Goal: Task Accomplishment & Management: Manage account settings

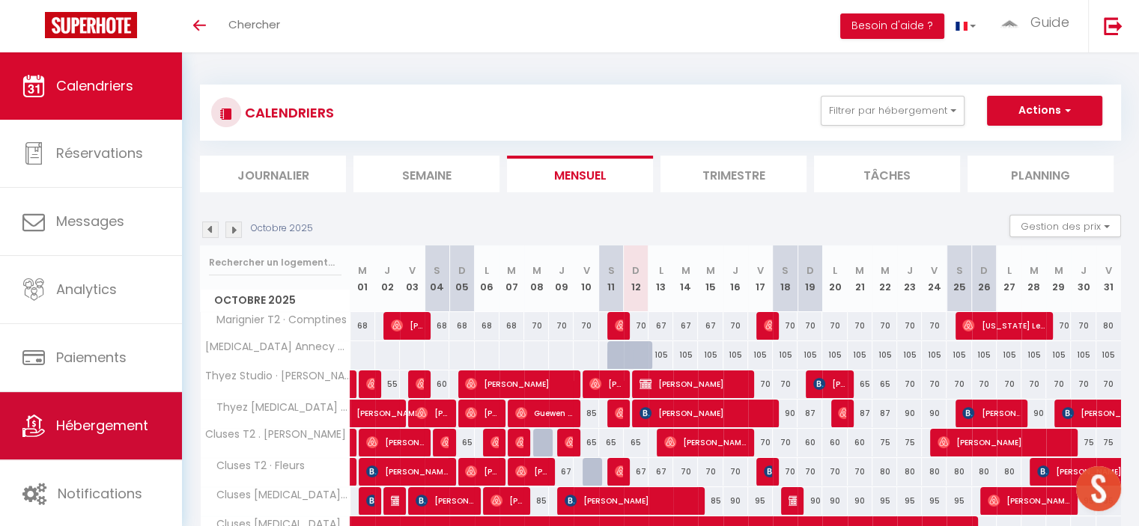
click at [39, 445] on link "Hébergement" at bounding box center [91, 425] width 182 height 67
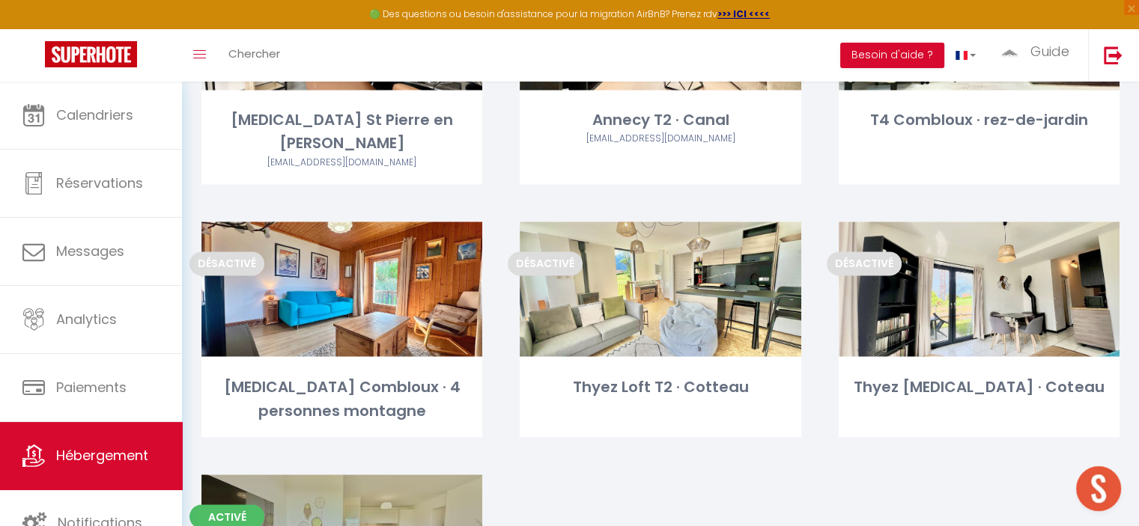
scroll to position [2516, 0]
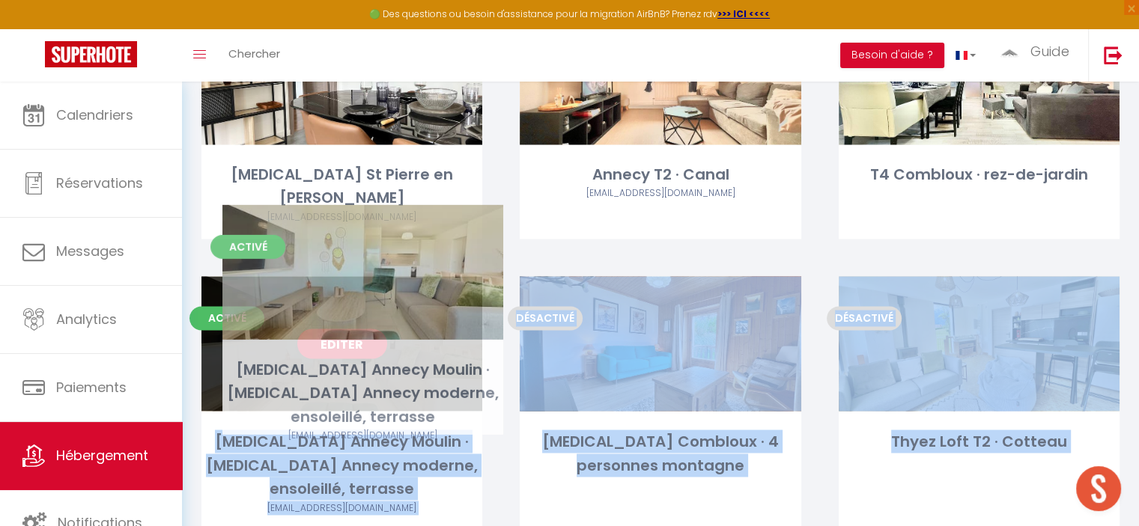
drag, startPoint x: 419, startPoint y: 472, endPoint x: 439, endPoint y: 243, distance: 230.8
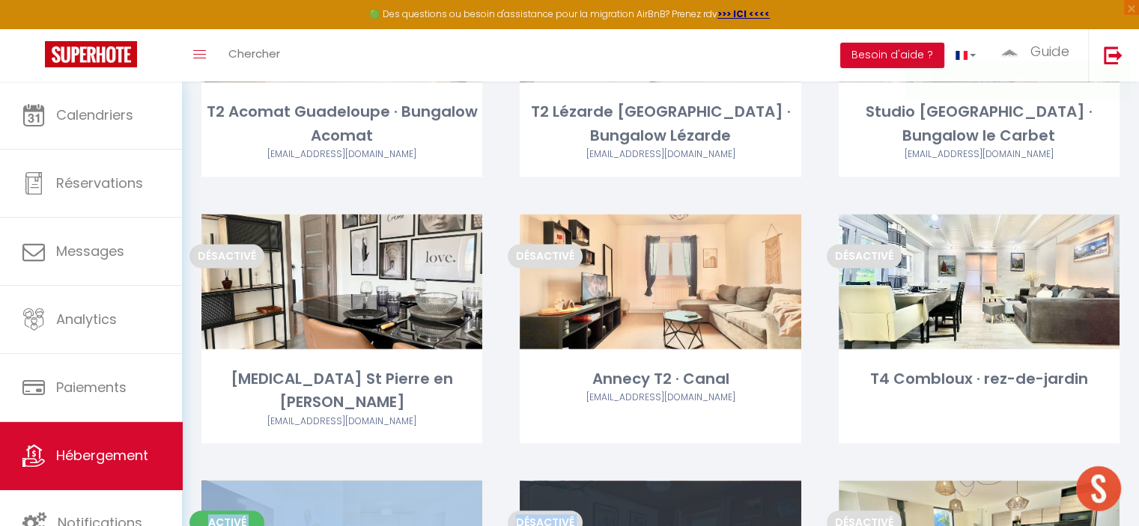
scroll to position [2291, 0]
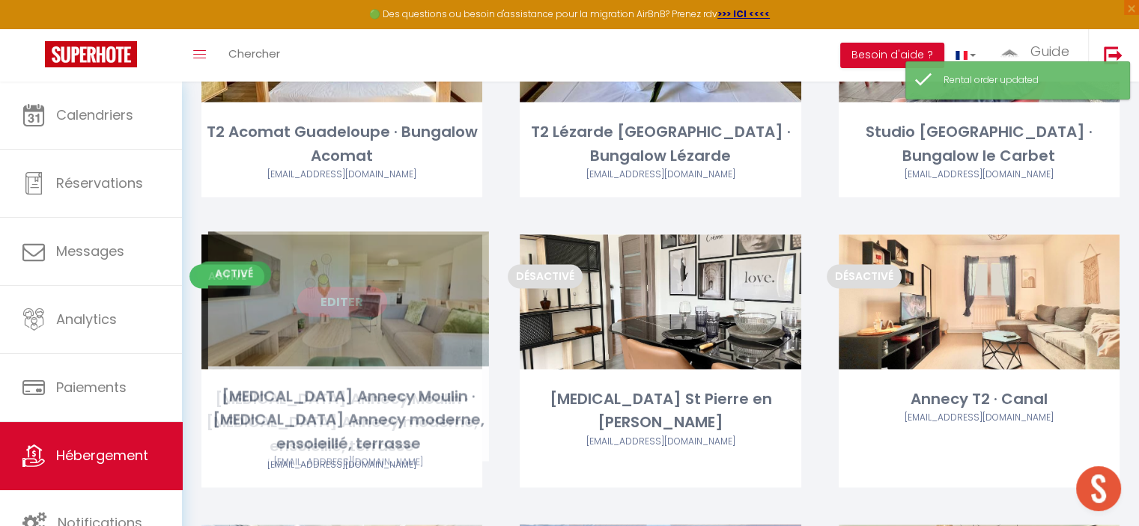
drag, startPoint x: 449, startPoint y: 442, endPoint x: 455, endPoint y: 267, distance: 175.3
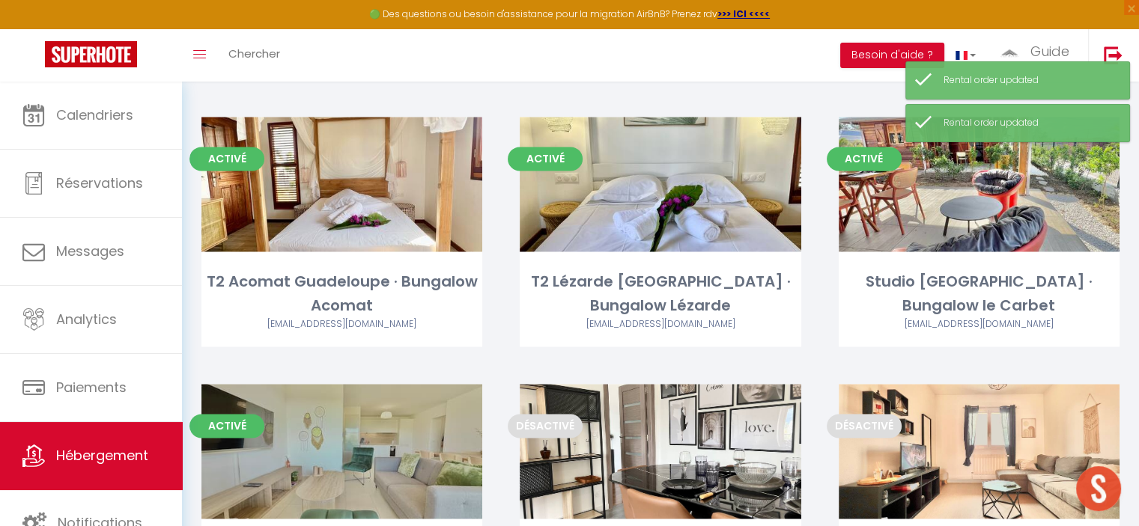
scroll to position [2066, 0]
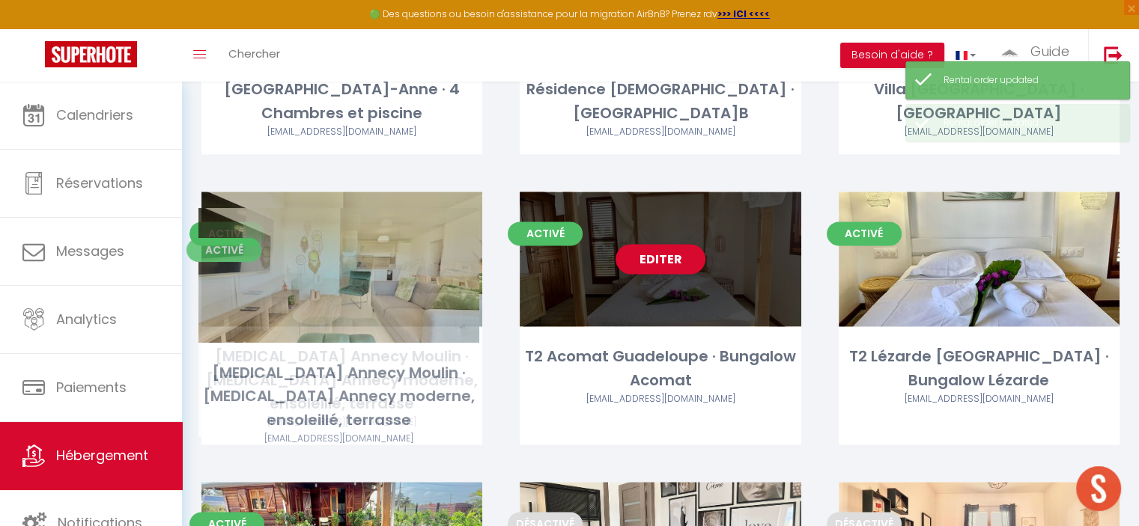
drag, startPoint x: 457, startPoint y: 419, endPoint x: 456, endPoint y: 231, distance: 187.9
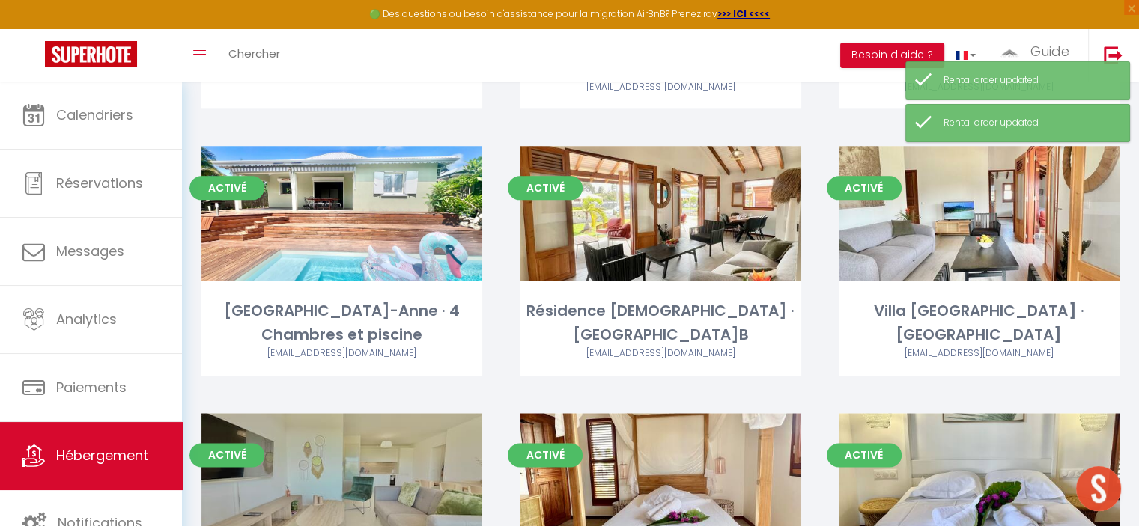
scroll to position [1842, 0]
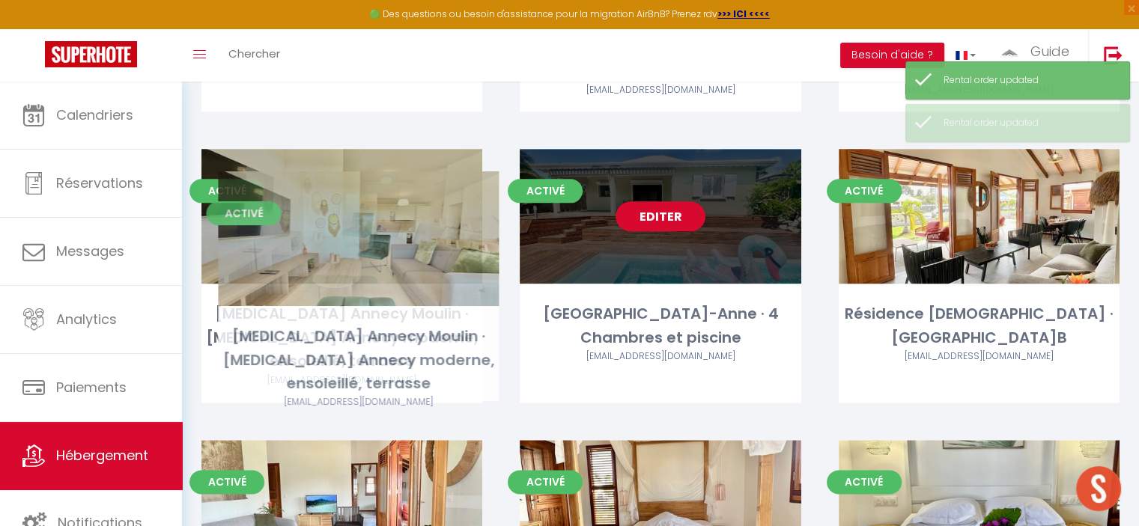
drag, startPoint x: 427, startPoint y: 395, endPoint x: 445, endPoint y: 218, distance: 178.4
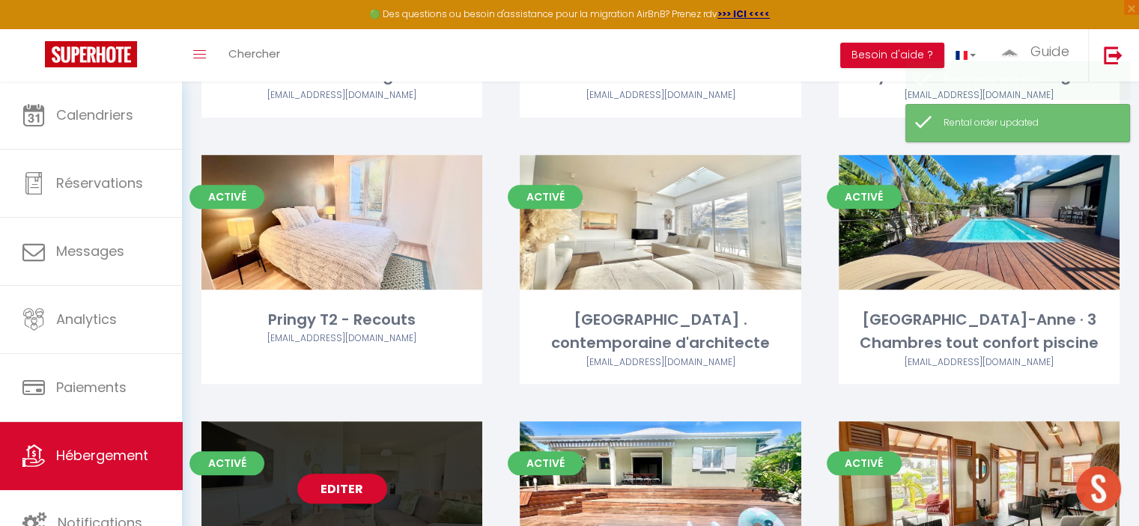
scroll to position [1542, 0]
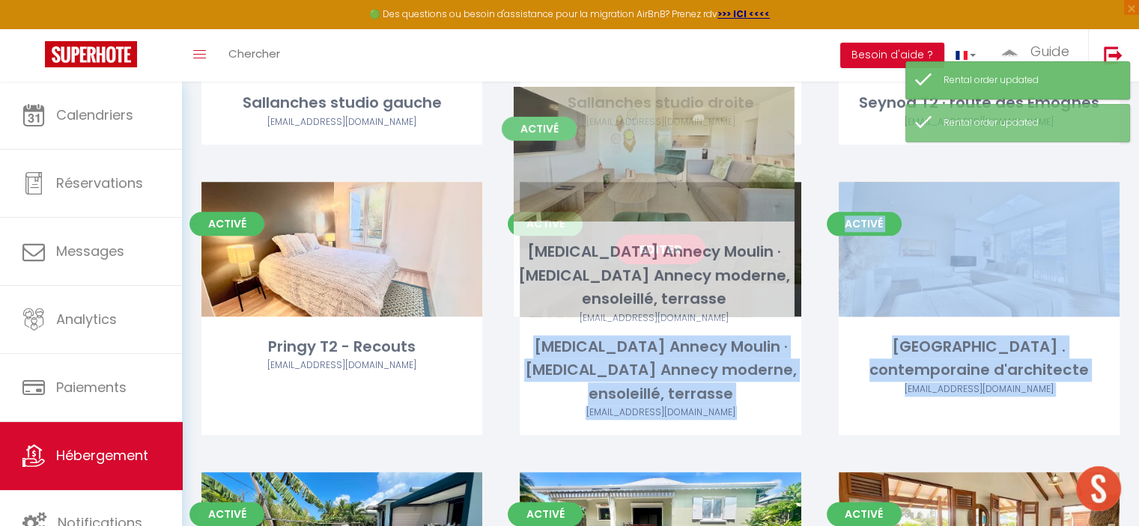
drag, startPoint x: 440, startPoint y: 424, endPoint x: 752, endPoint y: 133, distance: 425.9
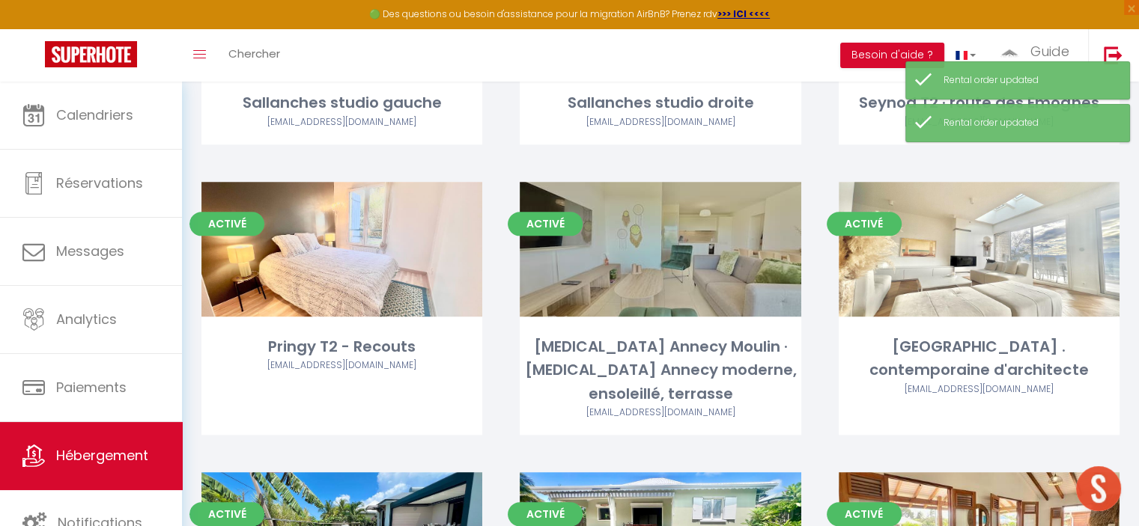
click at [797, 350] on div "Activé Editer [MEDICAL_DATA] Annecy Moulin · [MEDICAL_DATA] Annecy moderne, ens…" at bounding box center [660, 327] width 318 height 291
select select "3"
select select "2"
select select "1"
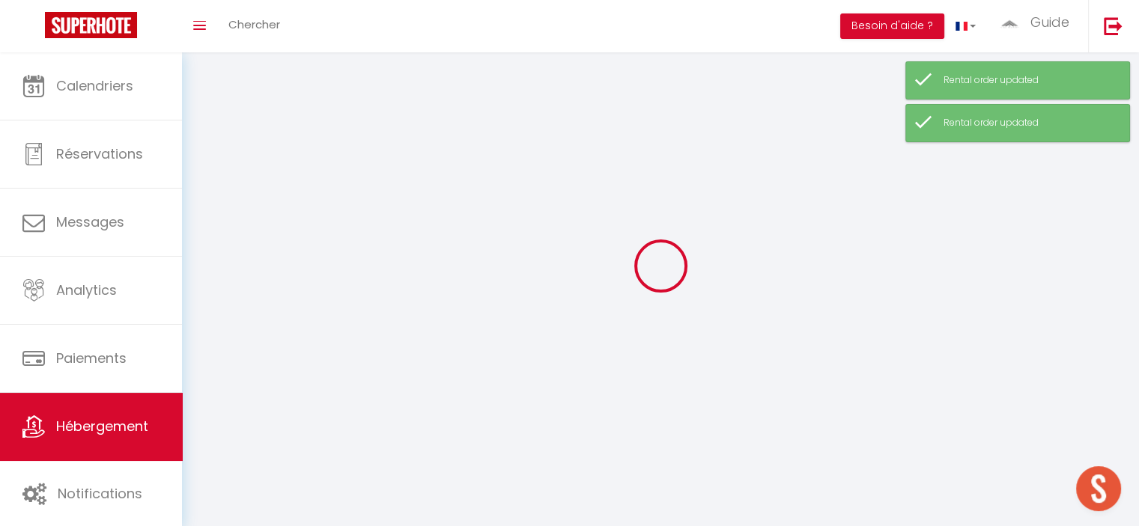
select select
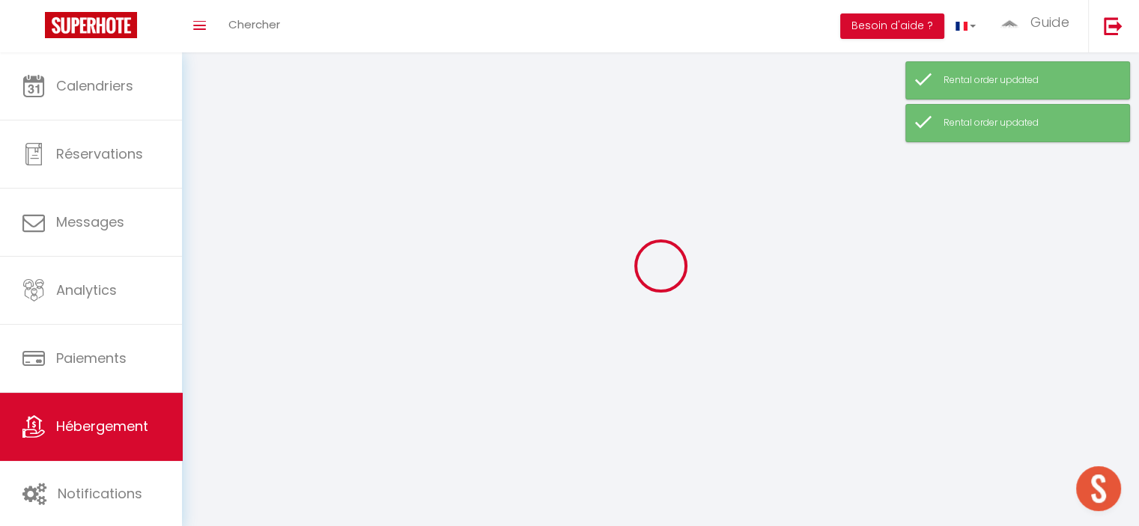
select select
checkbox input "false"
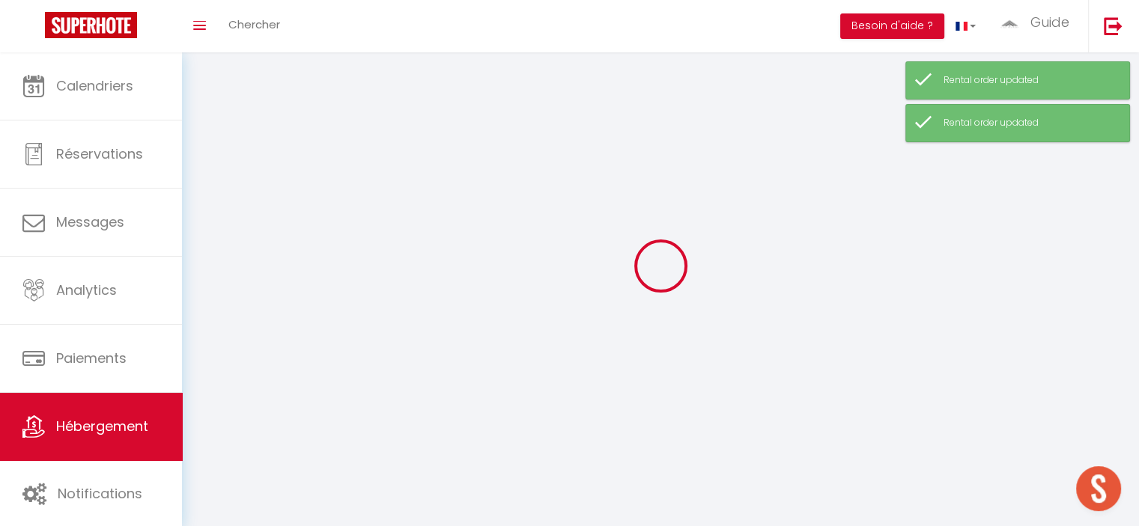
select select
select select "1"
select select
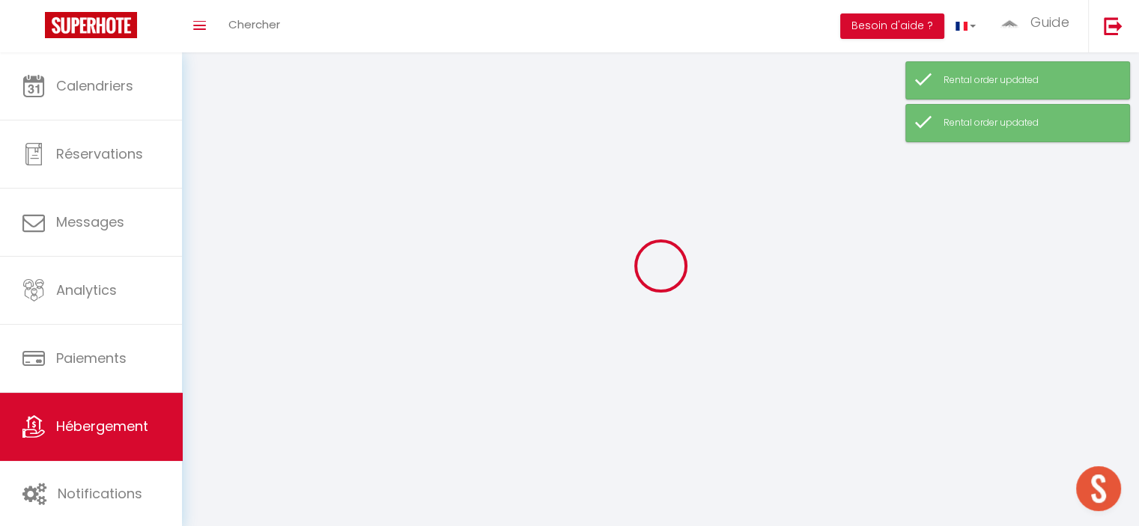
select select
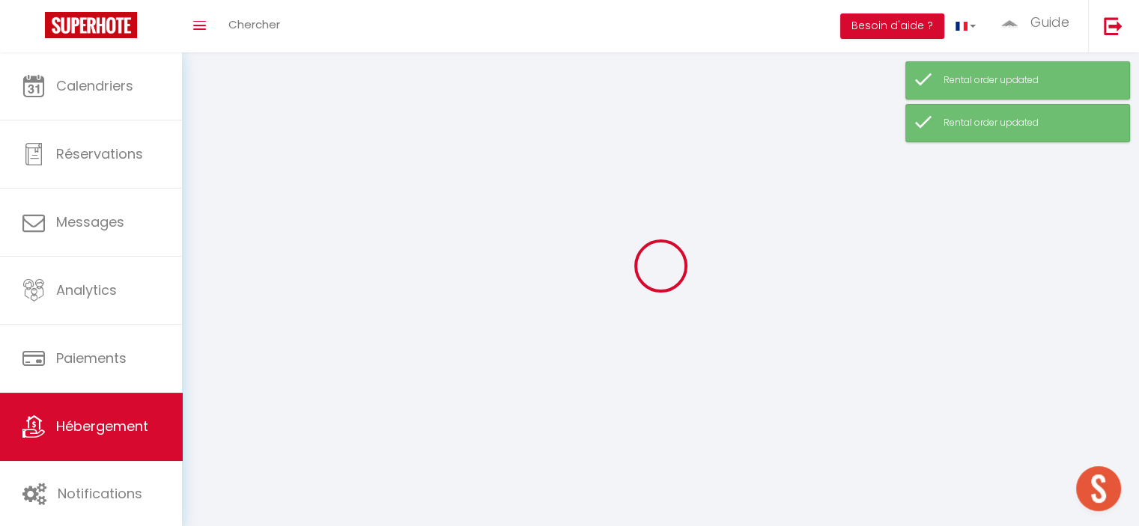
checkbox input "false"
select select "28"
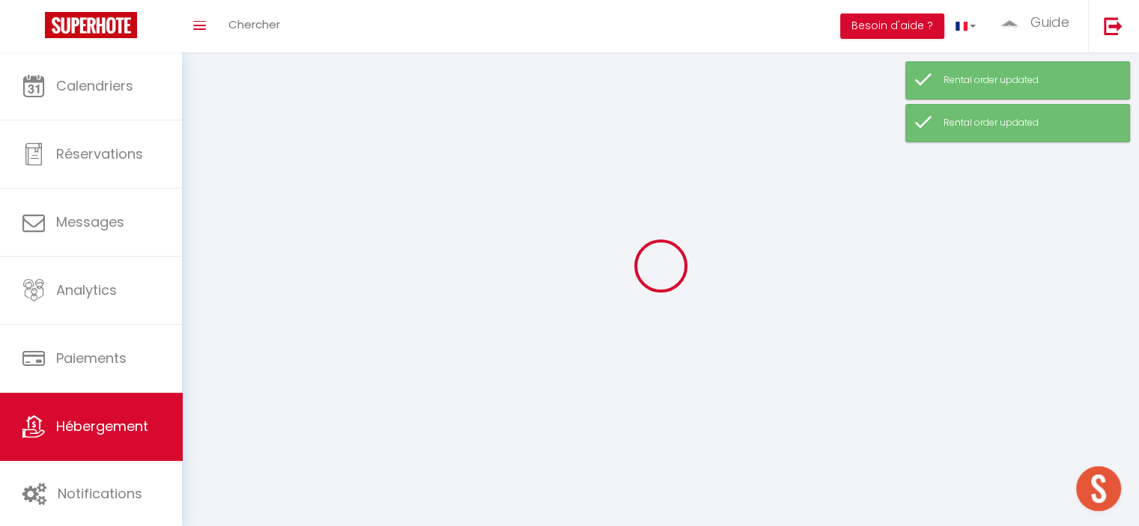
select select
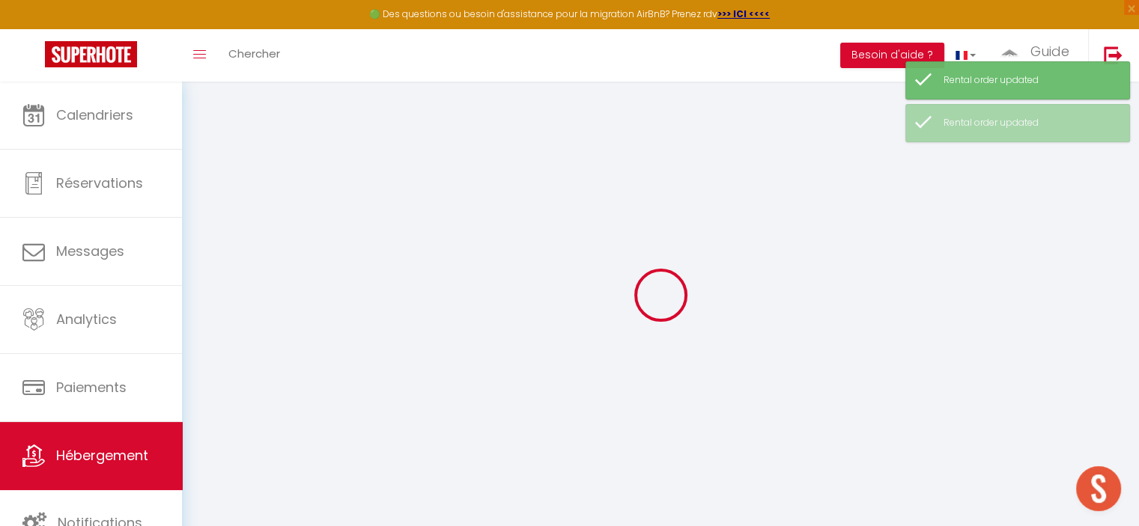
select select
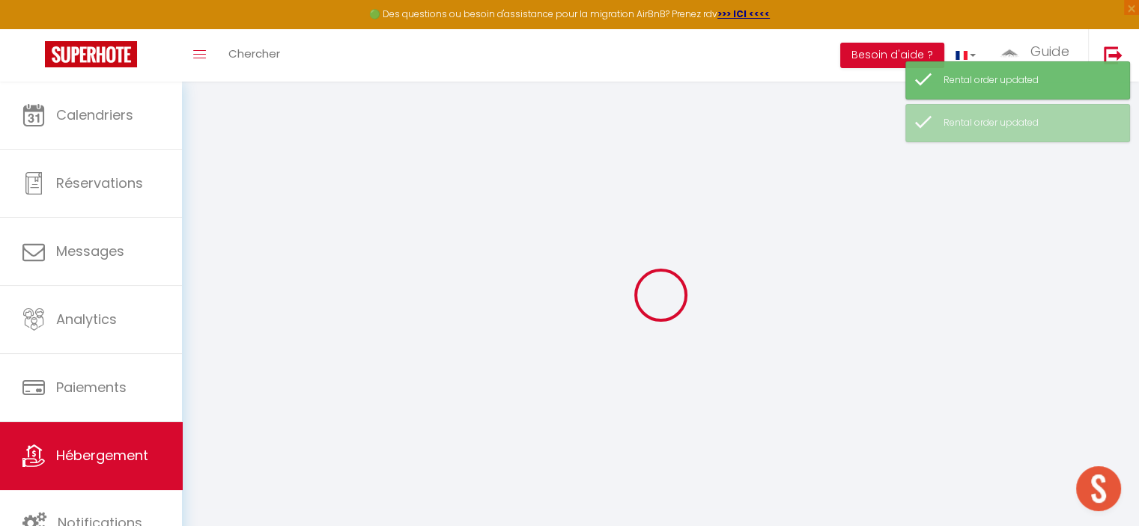
select select
checkbox input "false"
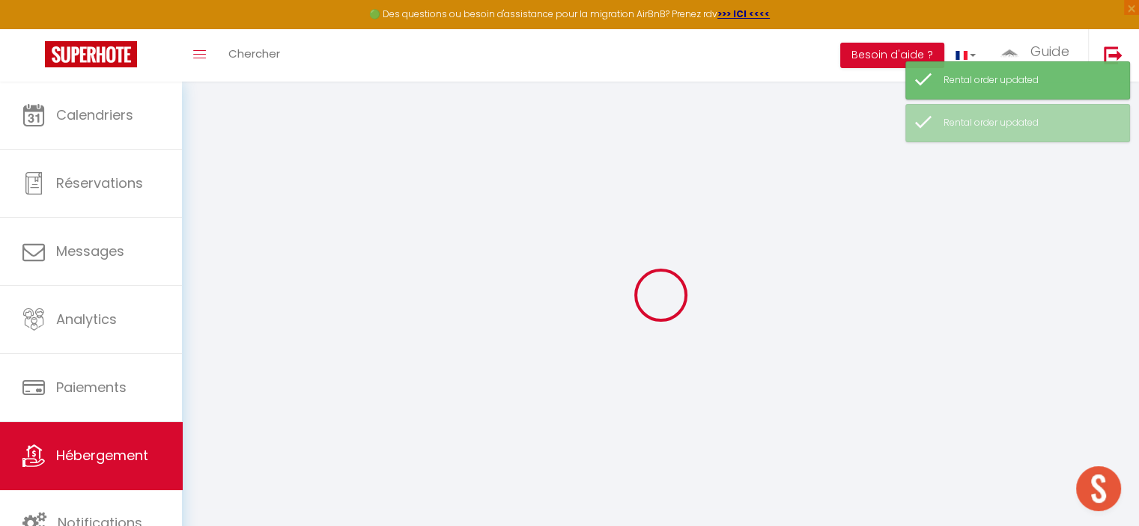
select select
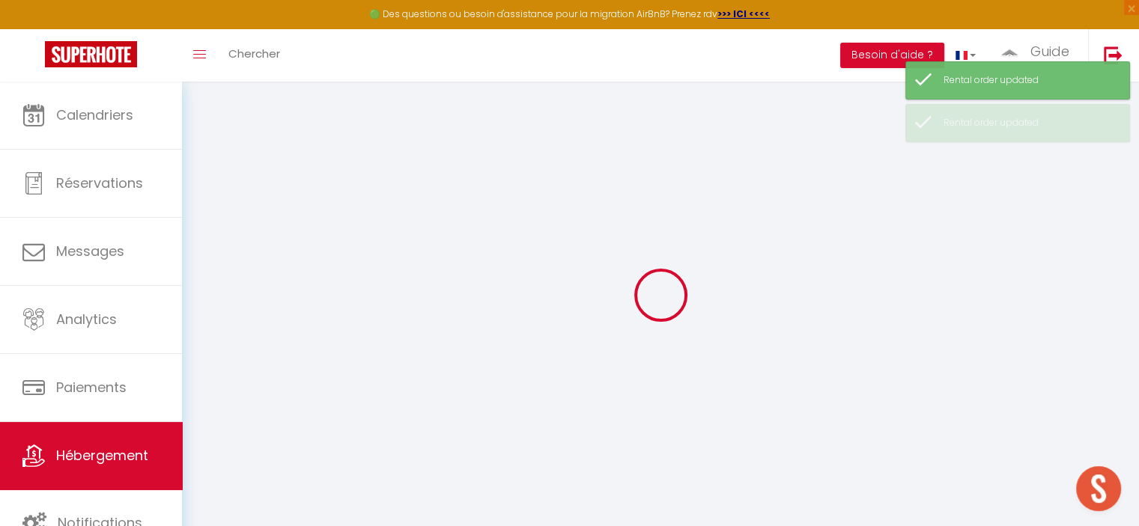
select select
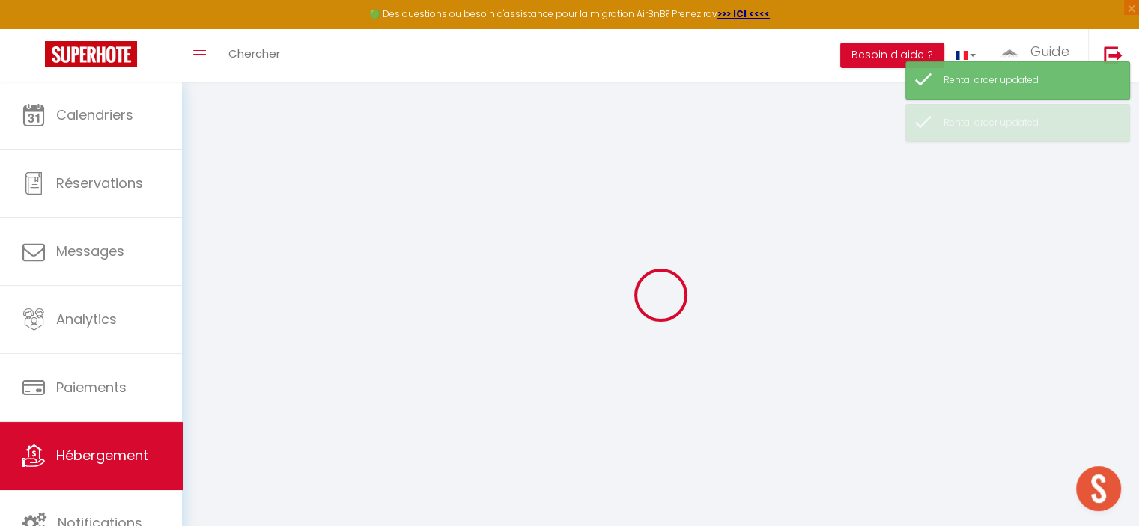
select select
checkbox input "false"
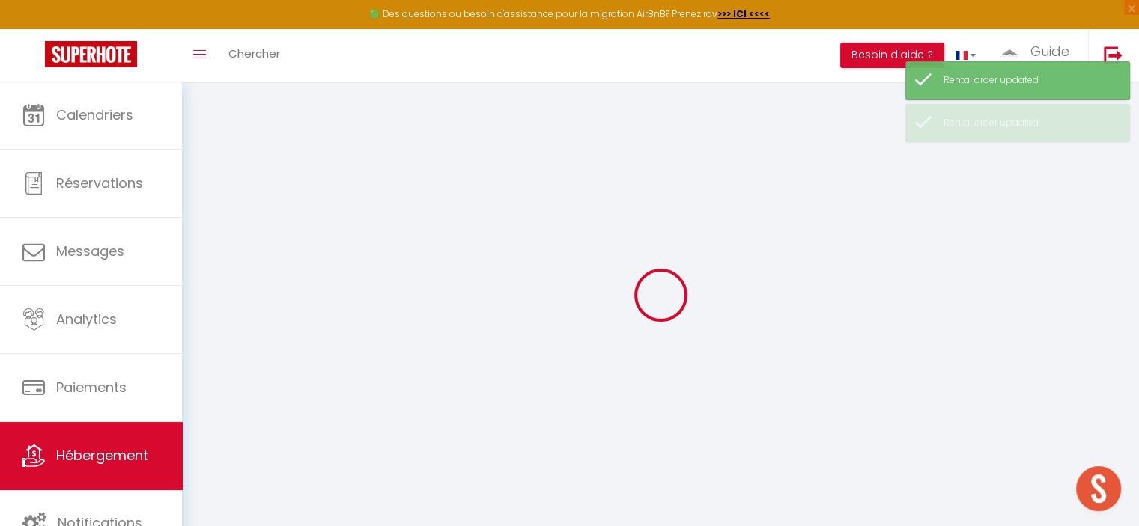
select select
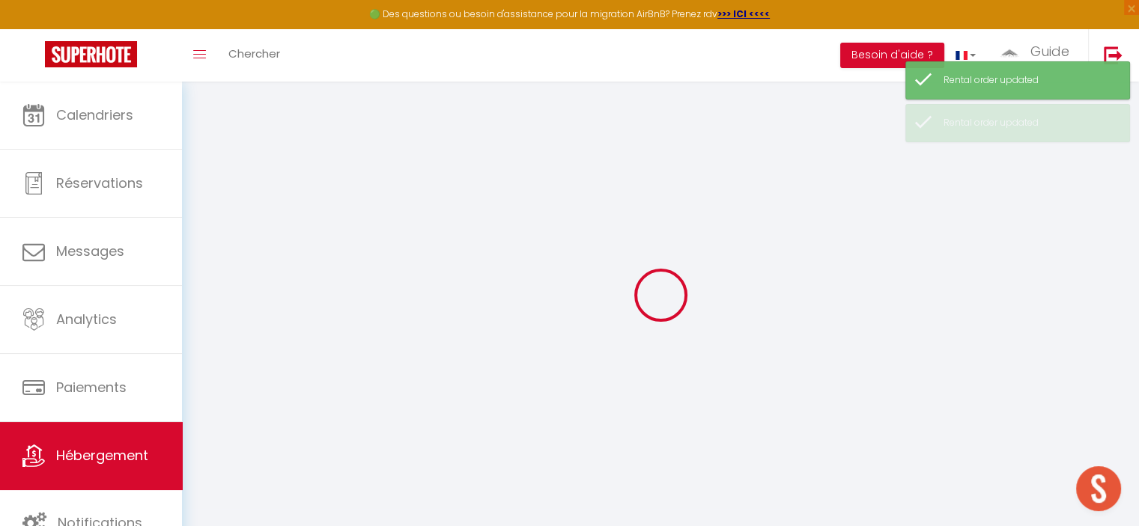
select select
checkbox input "false"
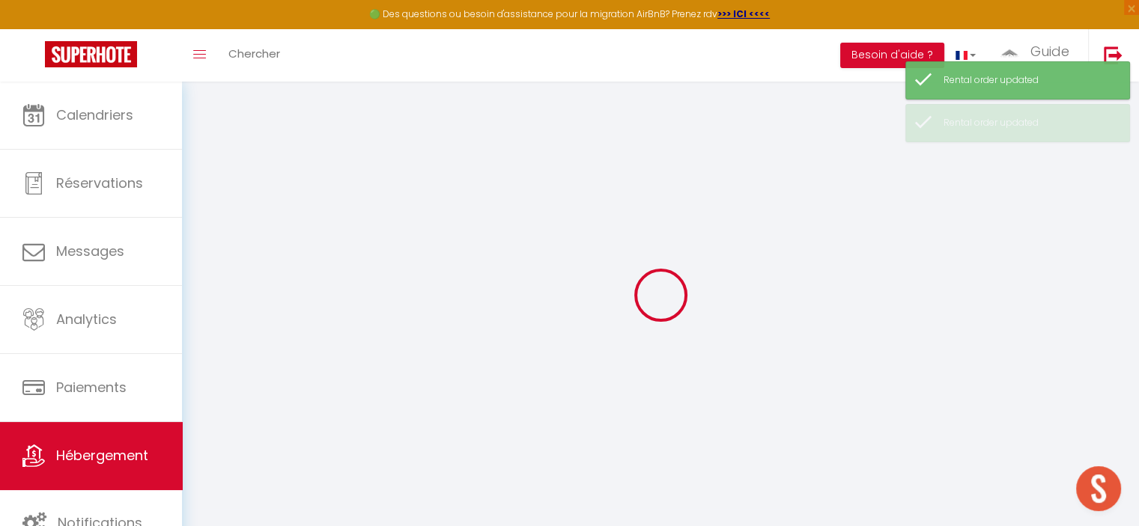
checkbox input "false"
select select
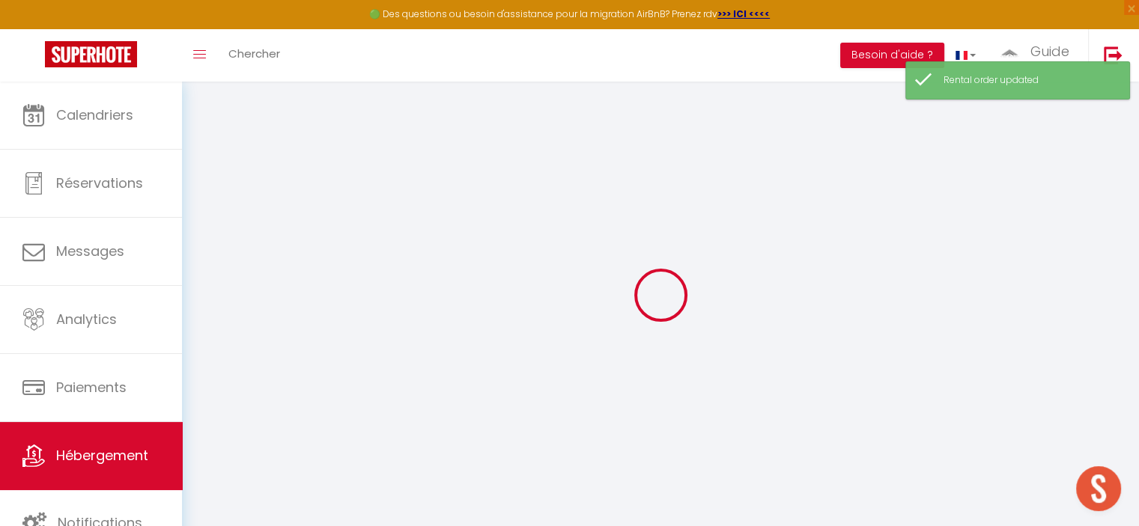
select select
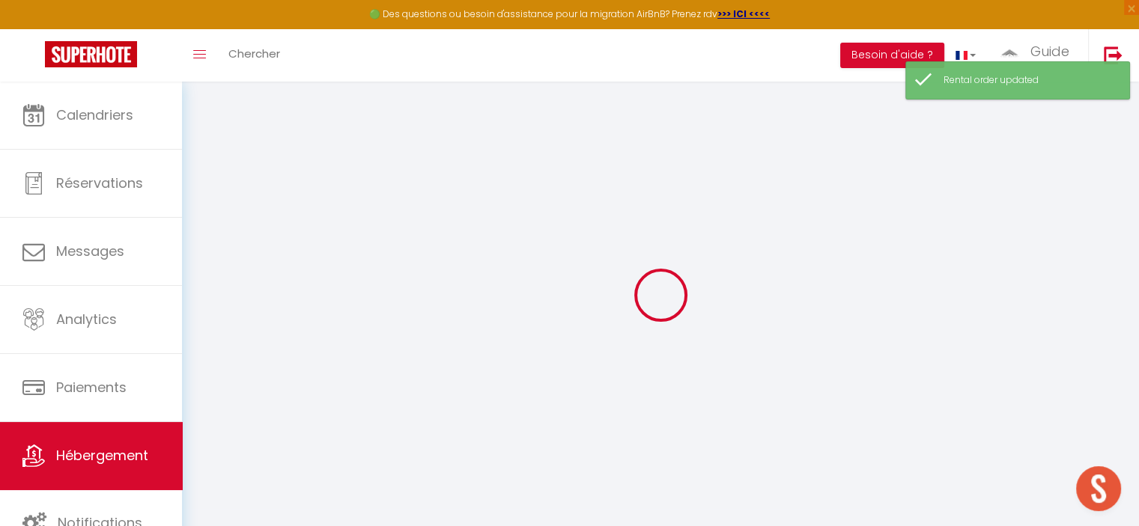
select select
checkbox input "false"
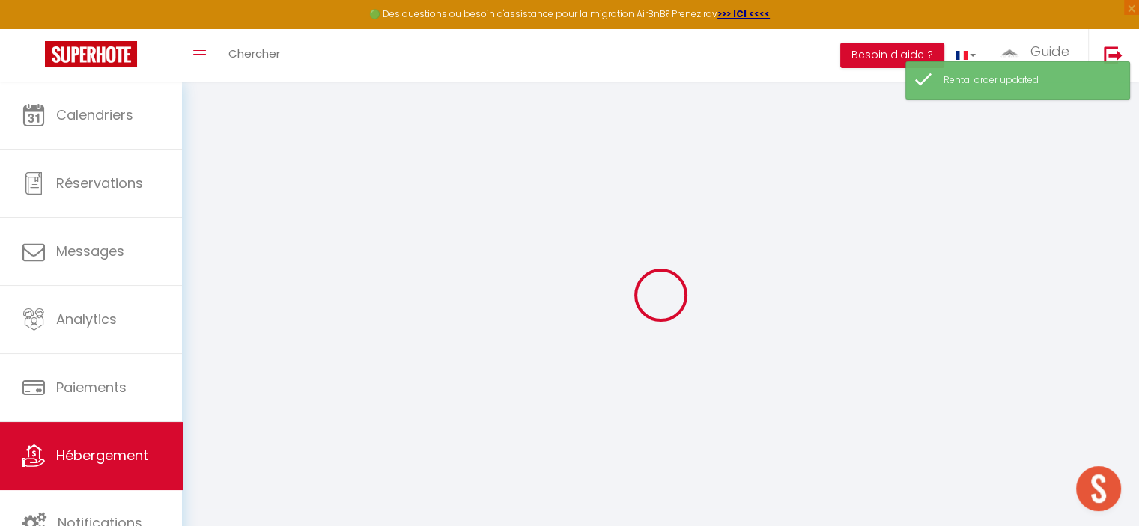
select select
type input "[MEDICAL_DATA] Annecy Moulin · [MEDICAL_DATA] Annecy moderne, ensoleillé, terra…"
select select "2"
type input "105"
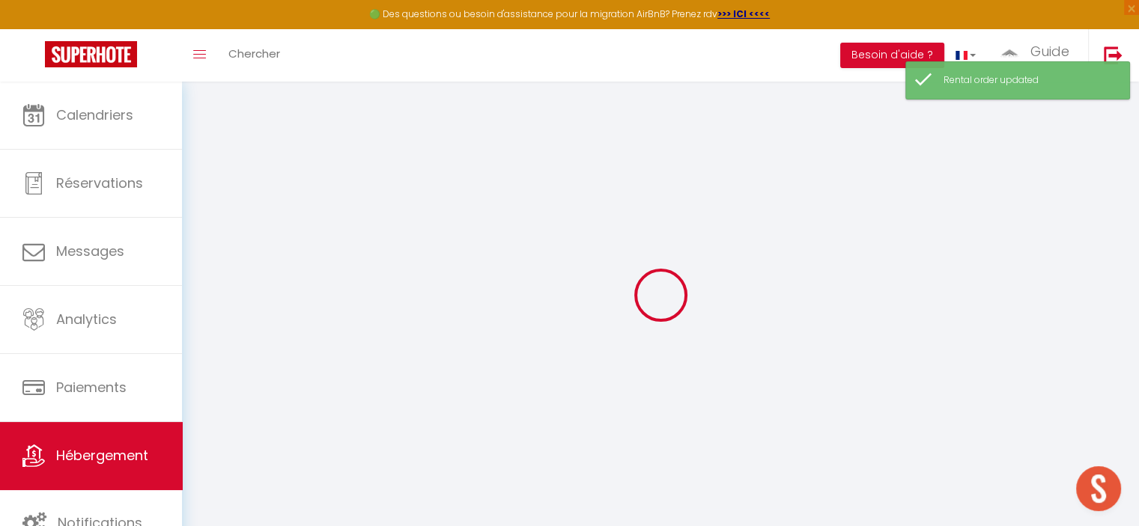
select select
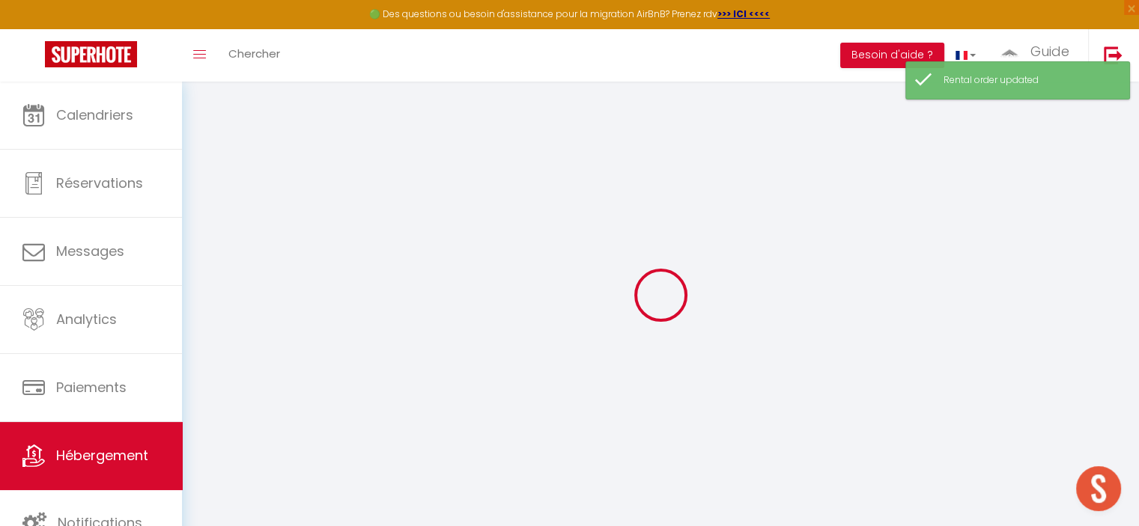
type input "[STREET_ADDRESS]"
type input "74000"
type input "Annecy"
type input "[EMAIL_ADDRESS][DOMAIN_NAME]"
select select
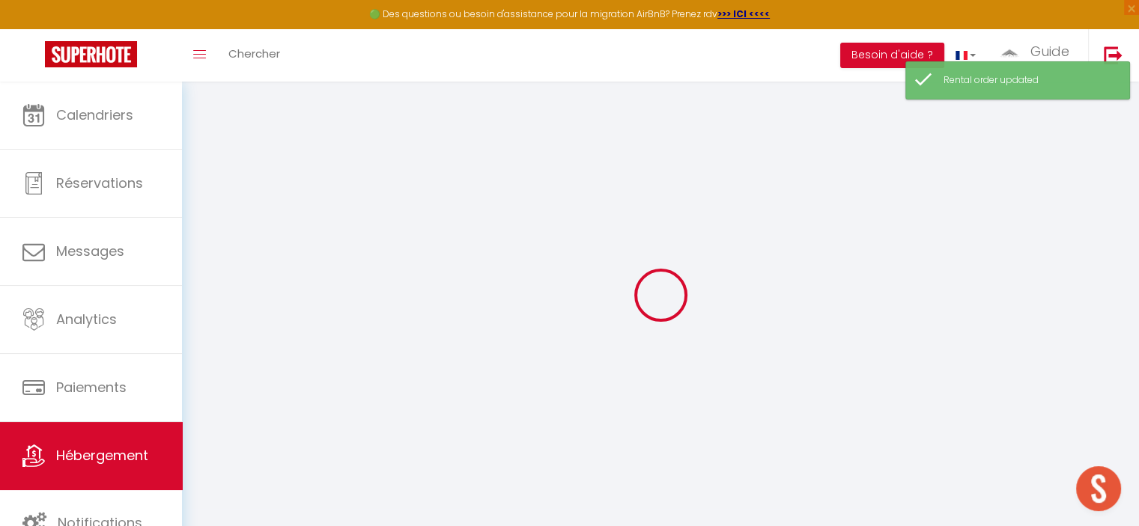
checkbox input "false"
type input "0"
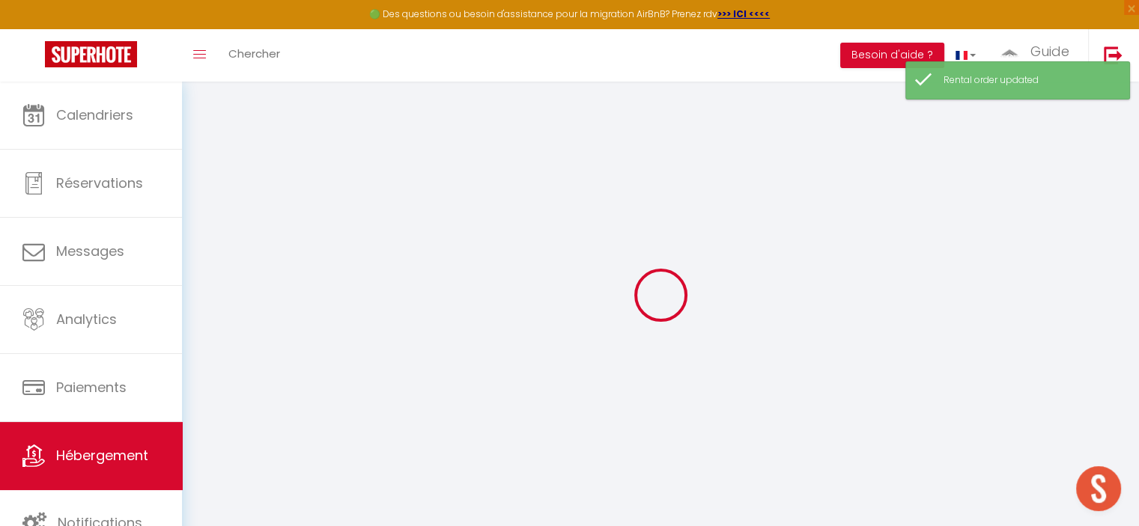
type input "0"
select select
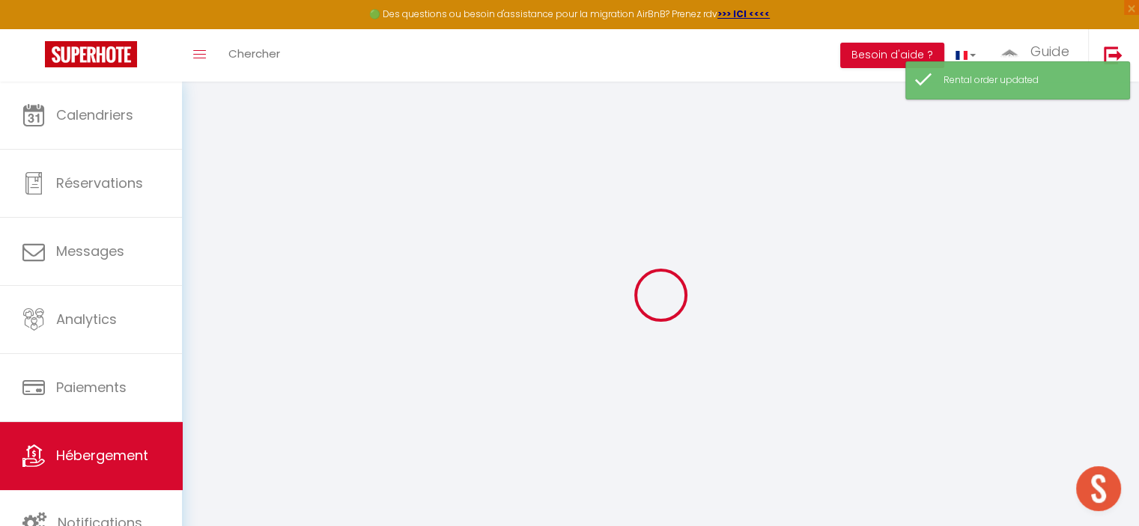
select select
checkbox input "false"
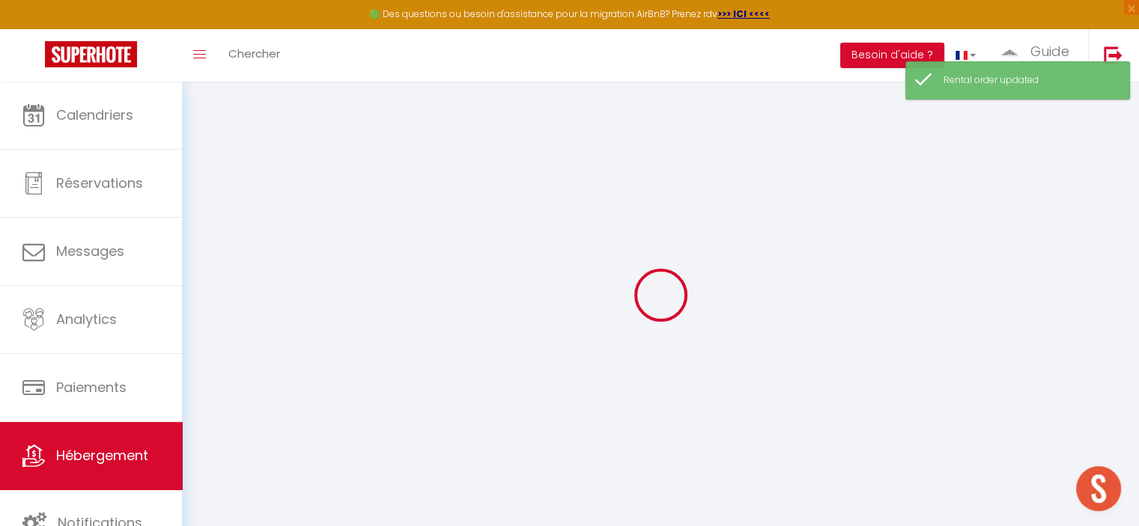
checkbox input "false"
select select "52646"
select select
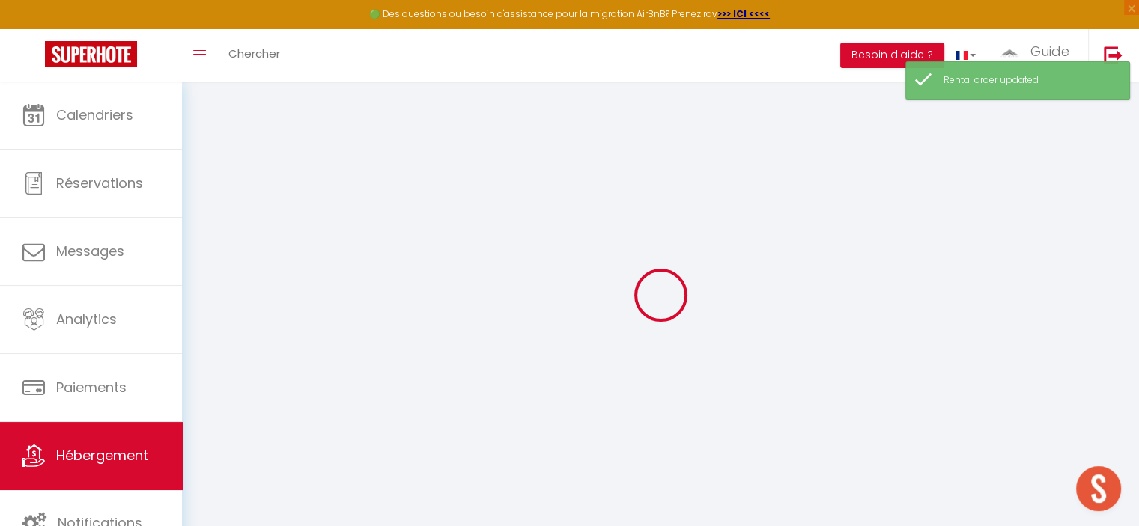
select select
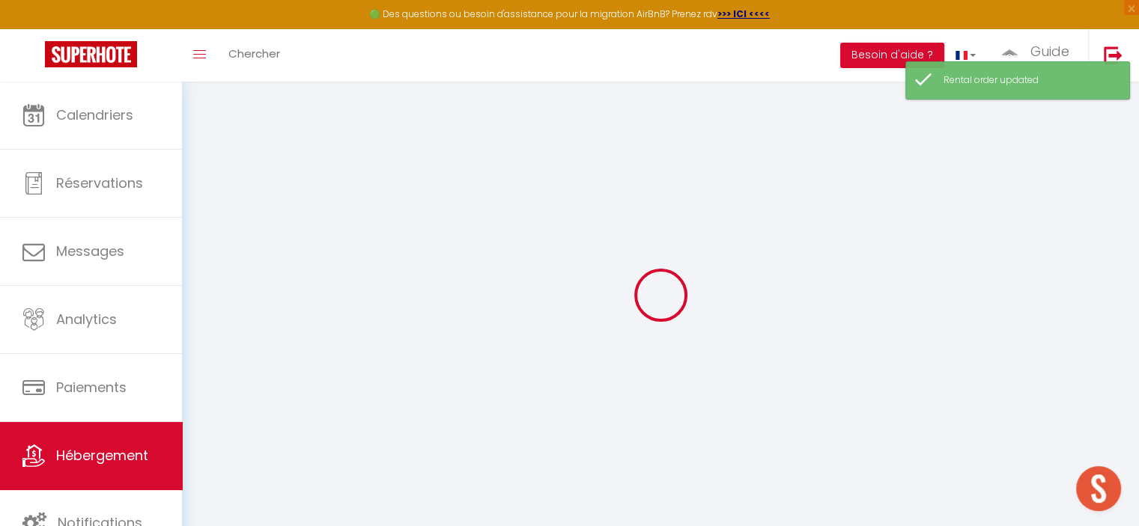
checkbox input "false"
select select
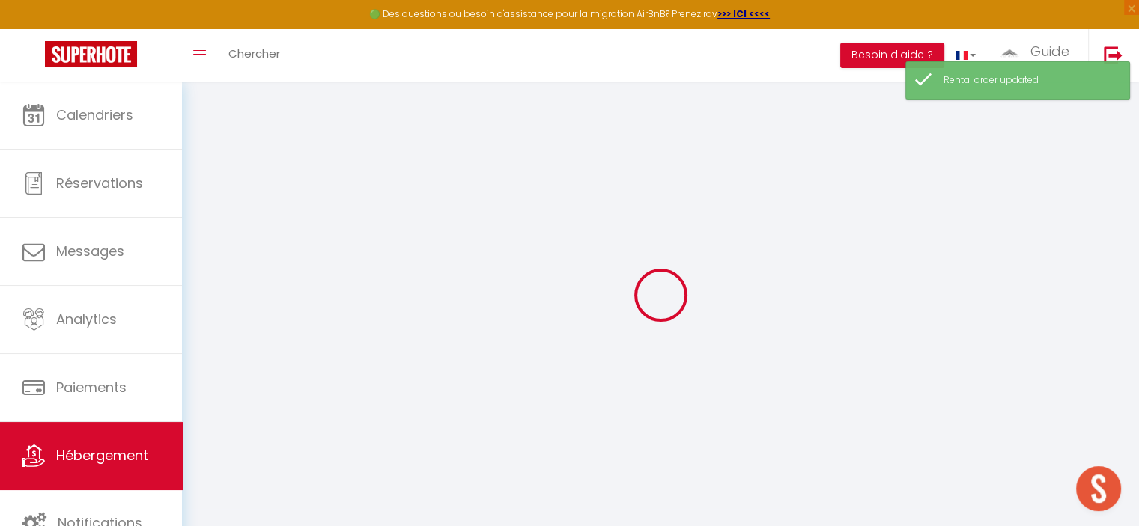
checkbox input "false"
select select "16:00"
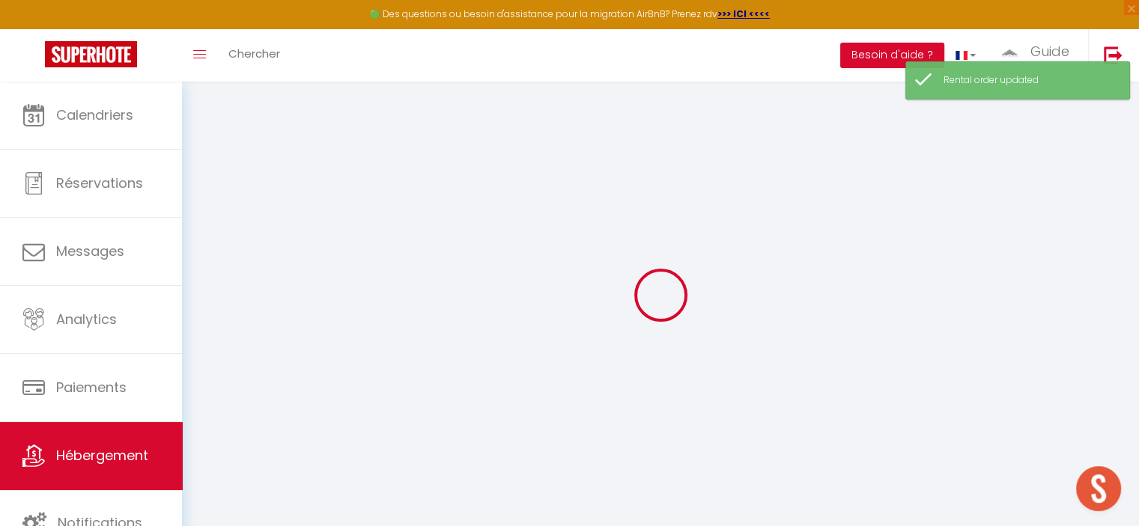
select select "23:45"
select select "10:00"
select select "30"
select select "120"
select select
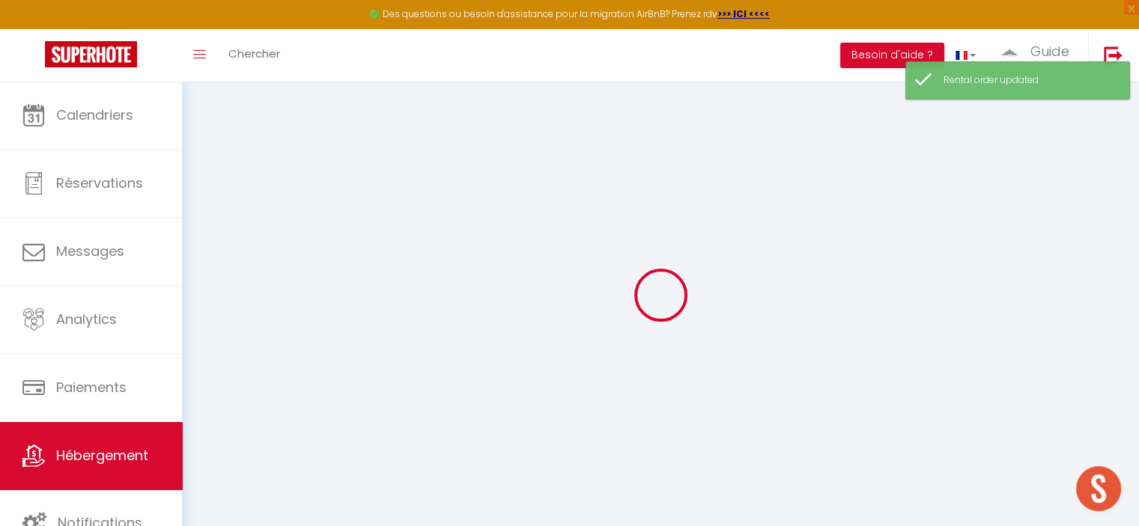
checkbox input "false"
select select
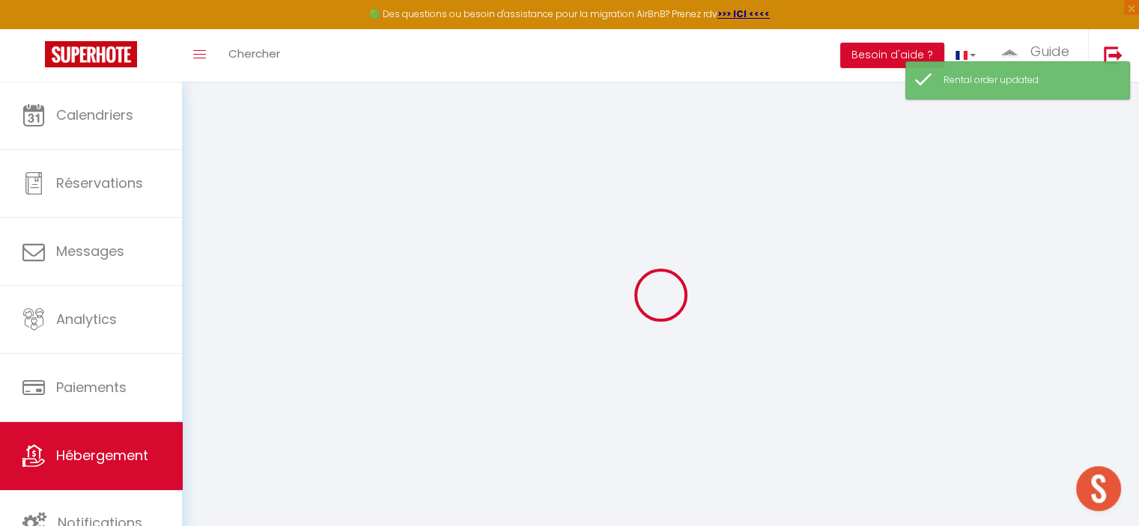
checkbox input "false"
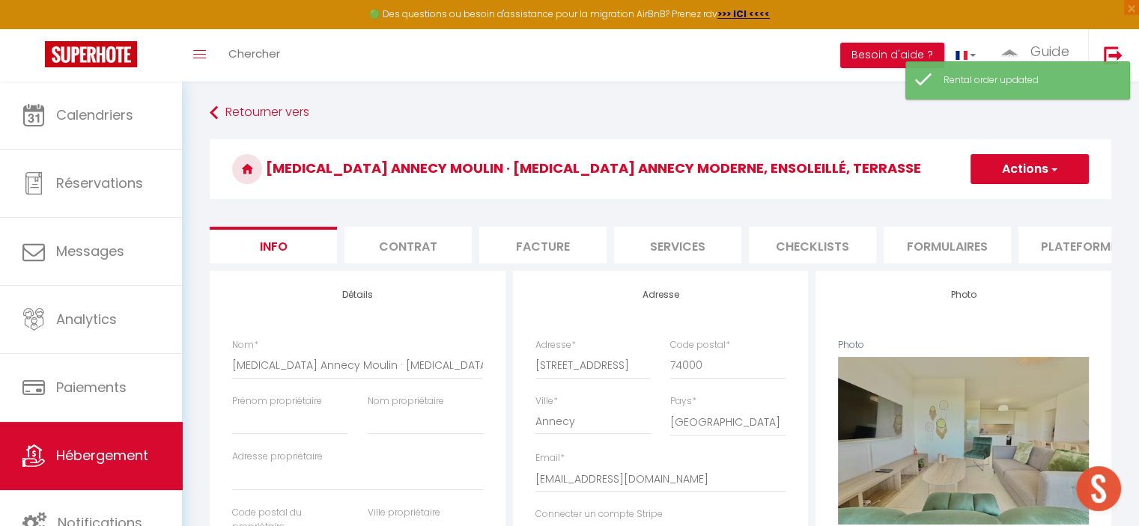
select select
checkbox input "false"
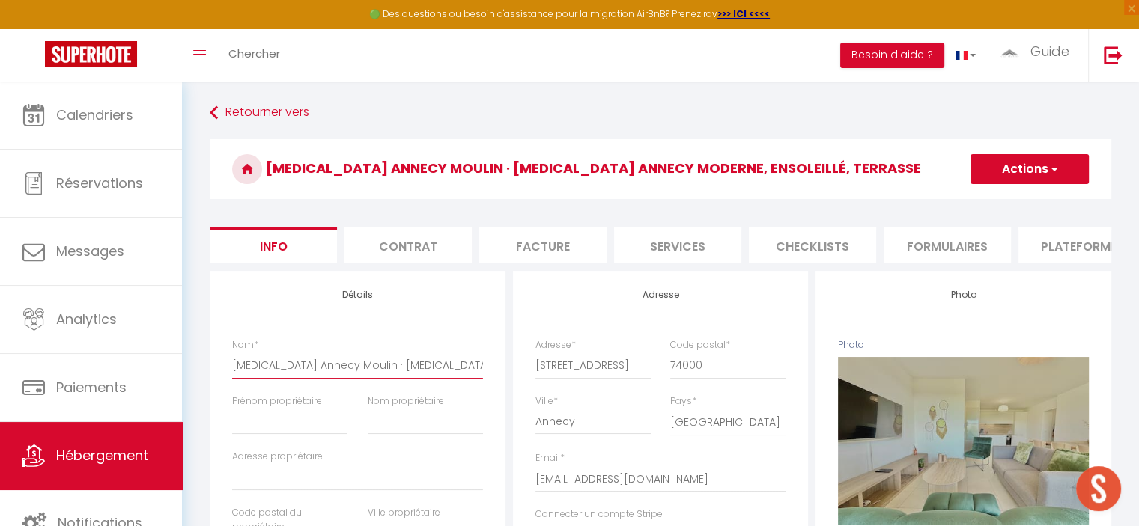
scroll to position [0, 50]
drag, startPoint x: 323, startPoint y: 377, endPoint x: 565, endPoint y: 399, distance: 242.1
type input "[MEDICAL_DATA] [PERSON_NAME]"
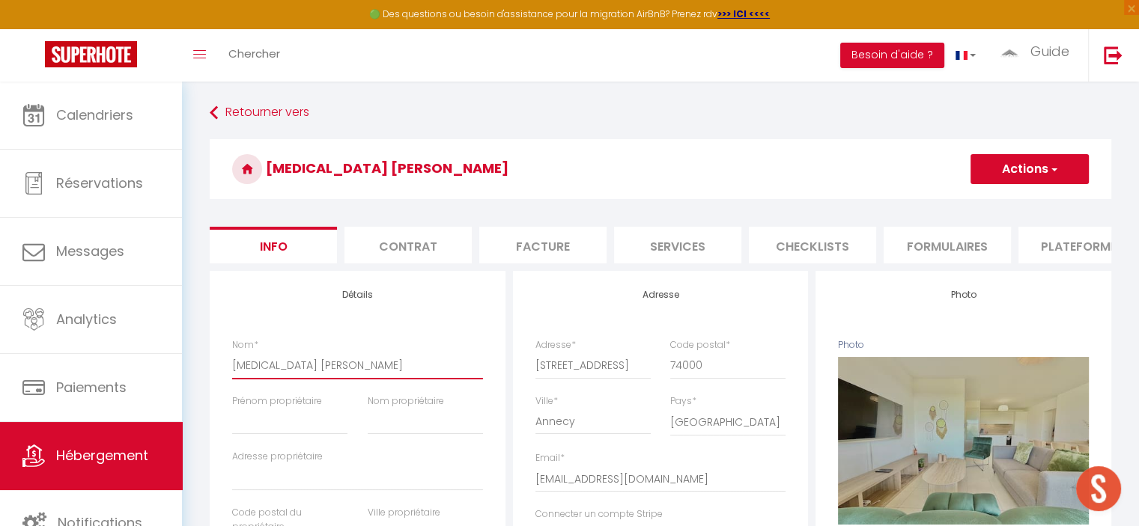
select select
checkbox input "false"
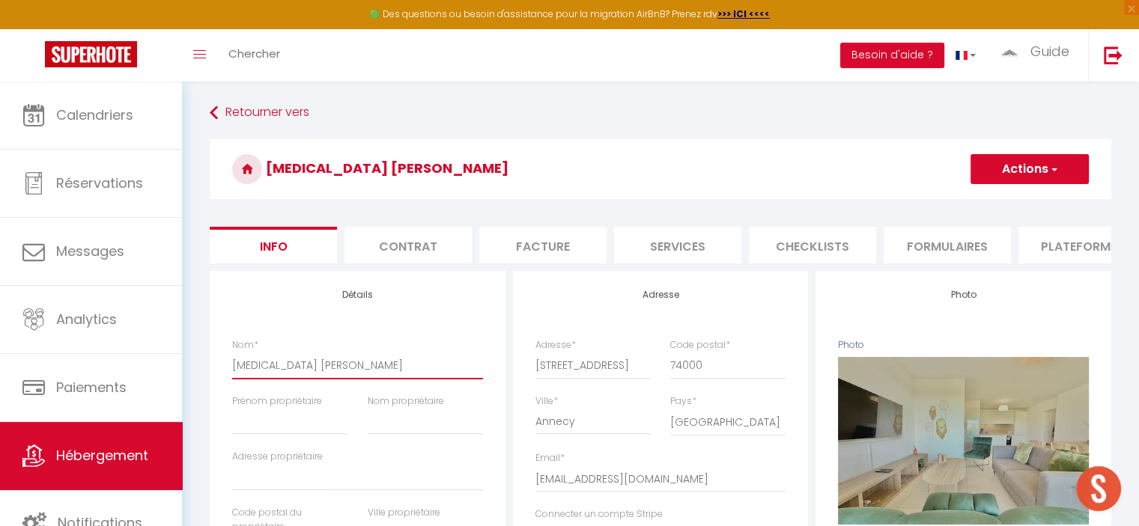
scroll to position [0, 0]
type input "[MEDICAL_DATA] [PERSON_NAME]"
select select
checkbox input "false"
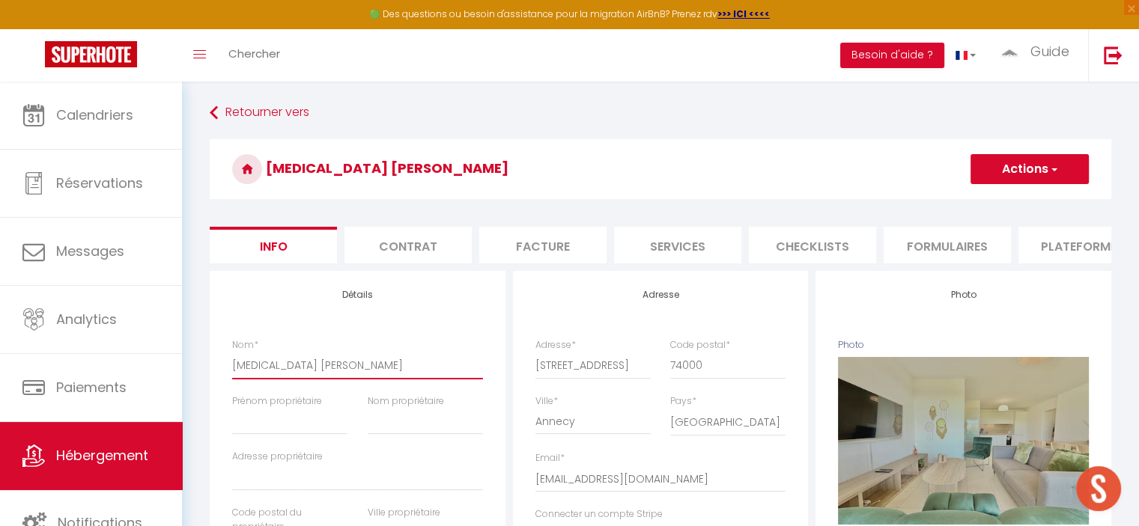
checkbox input "false"
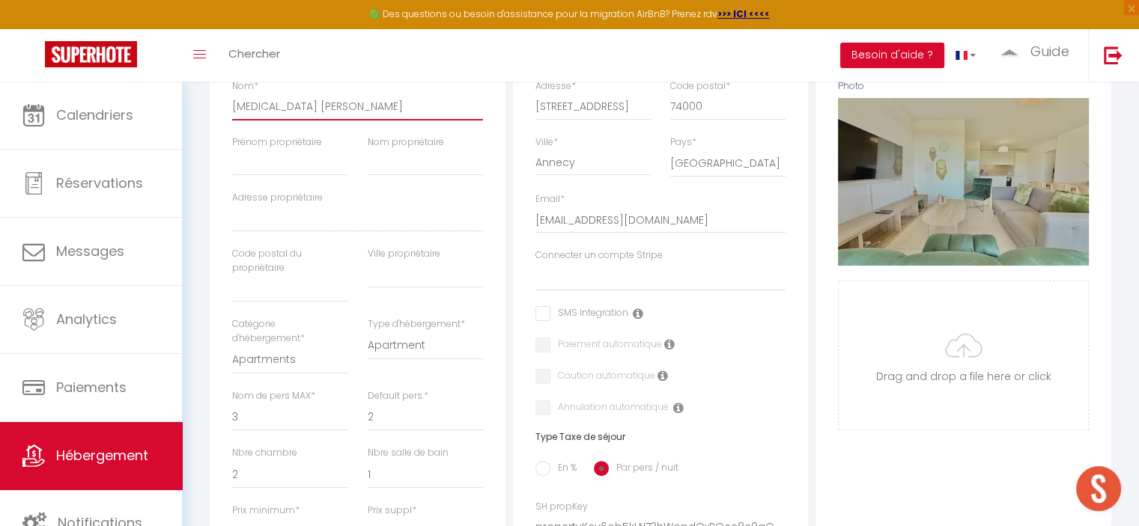
scroll to position [225, 0]
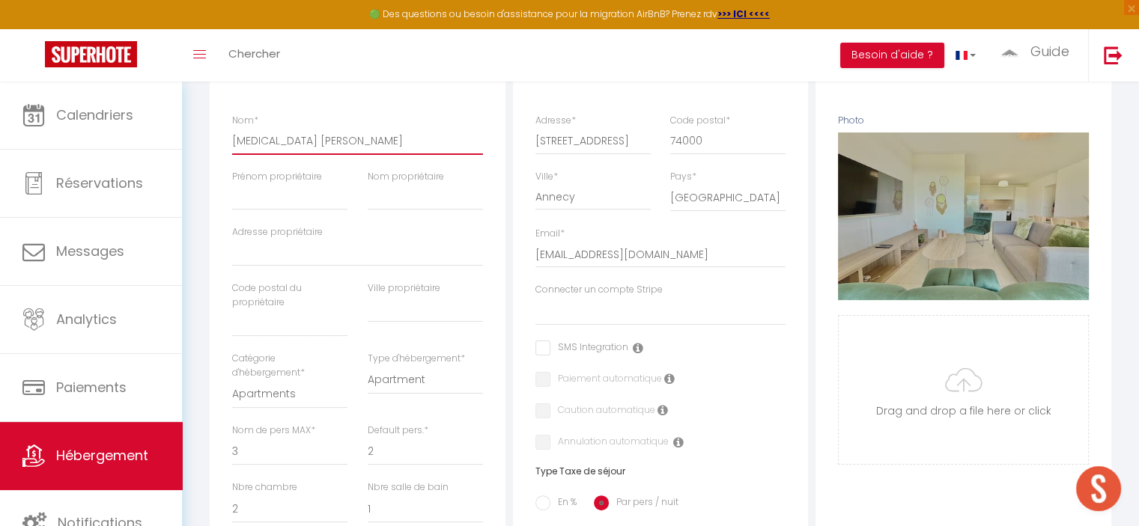
type input "[MEDICAL_DATA] [PERSON_NAME]"
click at [290, 337] on input "text" at bounding box center [289, 323] width 115 height 27
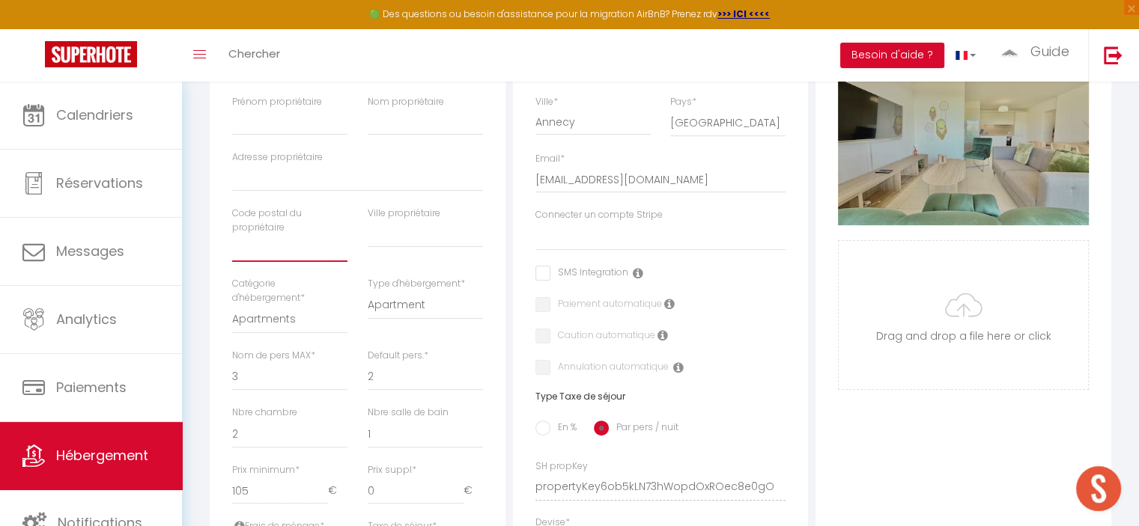
scroll to position [374, 0]
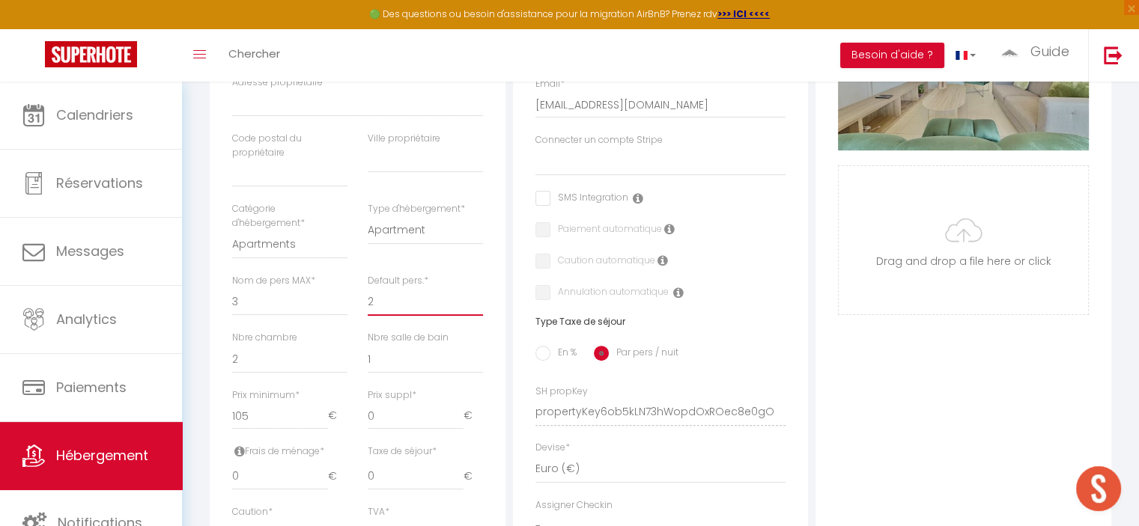
click at [389, 314] on select "1 2 3 4 5 6 7 8 9 10 11 12 13 14" at bounding box center [425, 302] width 115 height 28
select select "4"
click at [368, 299] on select "1 2 3 4 5 6 7 8 9 10 11 12 13 14" at bounding box center [425, 302] width 115 height 28
select select
checkbox input "false"
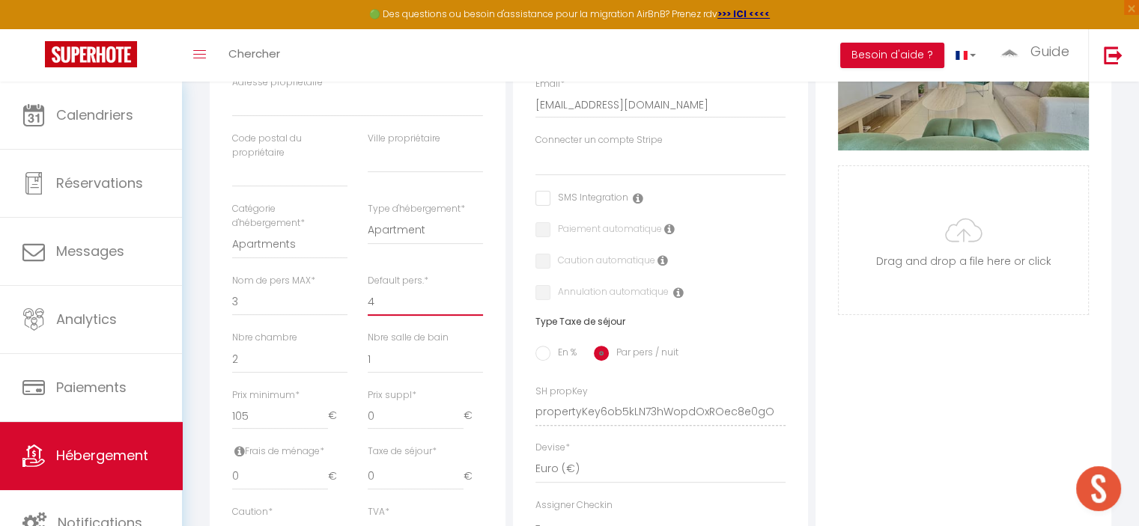
checkbox input "false"
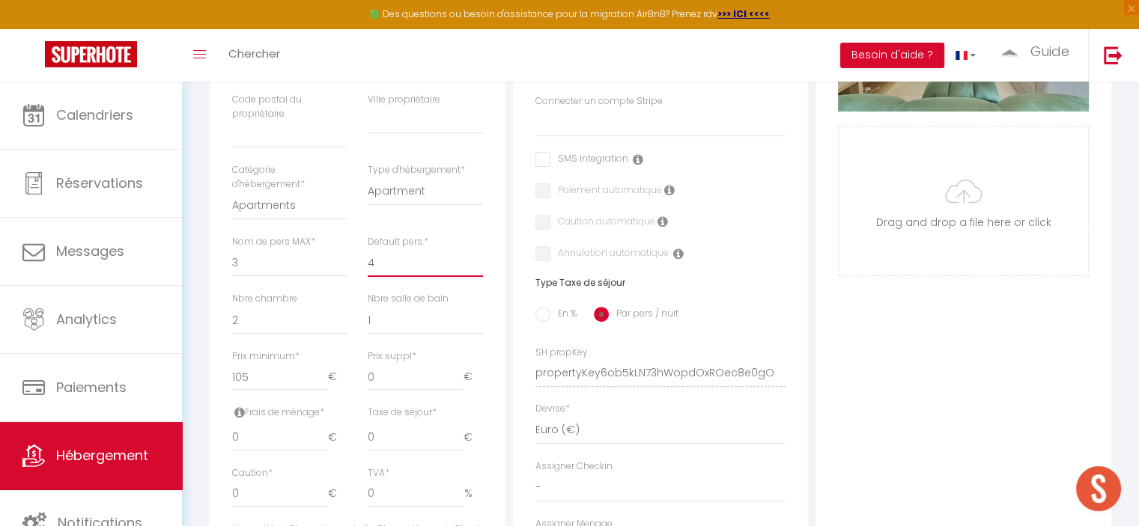
scroll to position [449, 0]
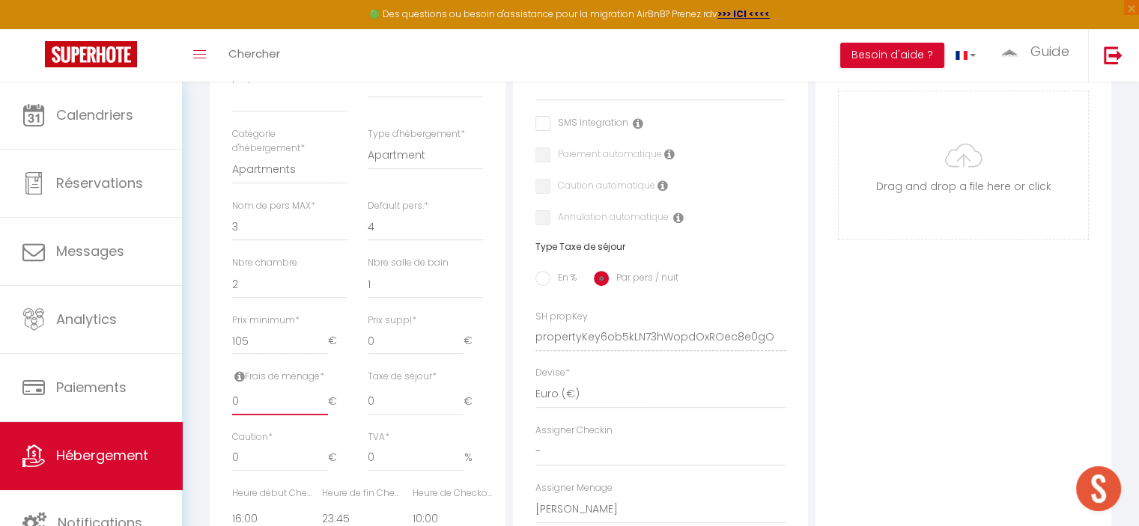
click at [267, 416] on input "0" at bounding box center [280, 402] width 96 height 27
drag, startPoint x: 267, startPoint y: 419, endPoint x: 198, endPoint y: 401, distance: 71.0
click at [198, 401] on div "Retourner vers [MEDICAL_DATA] Annecy Moulin Actions Enregistrer Dupliquer Suppr…" at bounding box center [660, 251] width 957 height 1238
type input "1"
select select
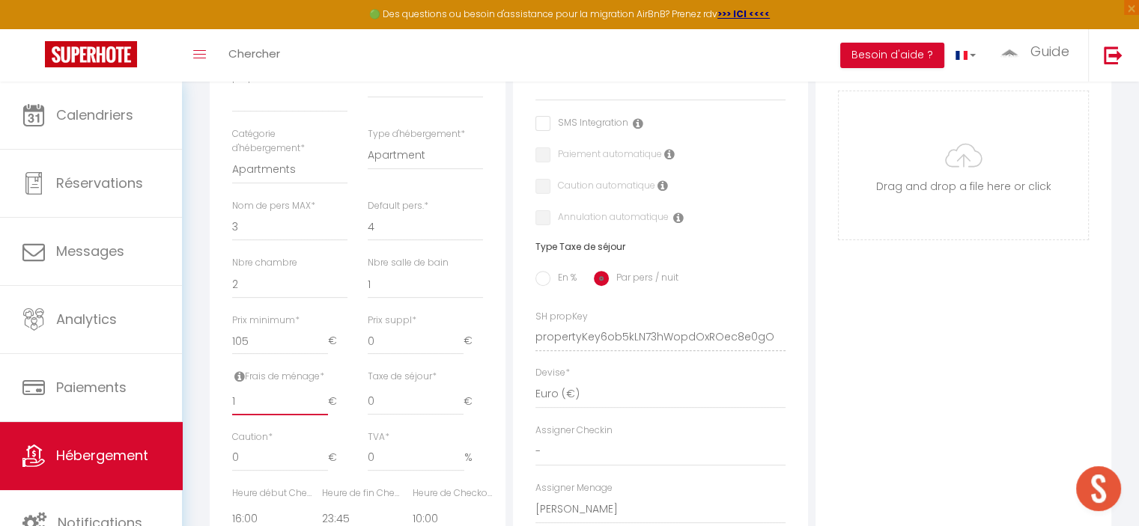
checkbox input "false"
type input "10"
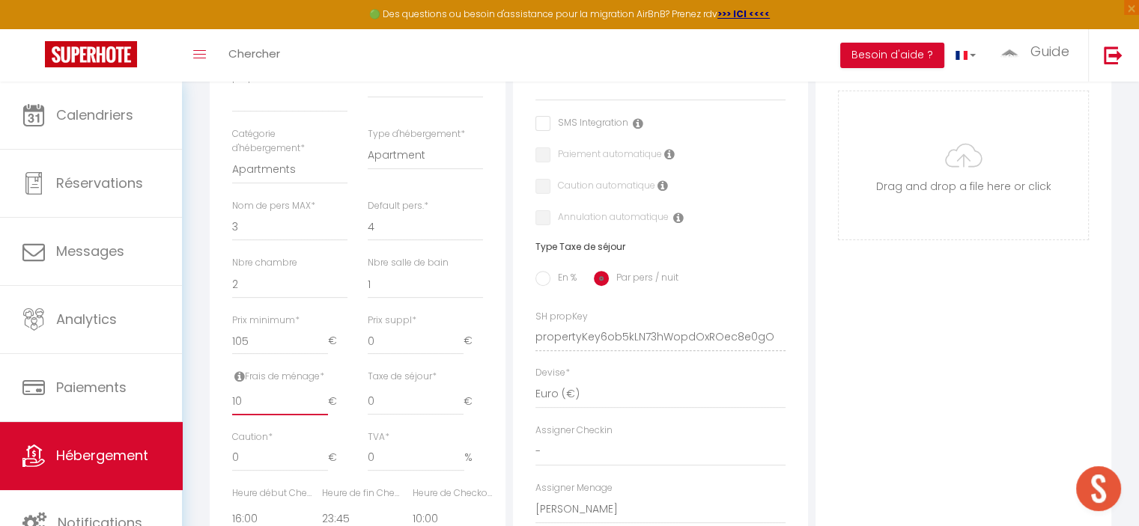
select select
checkbox input "false"
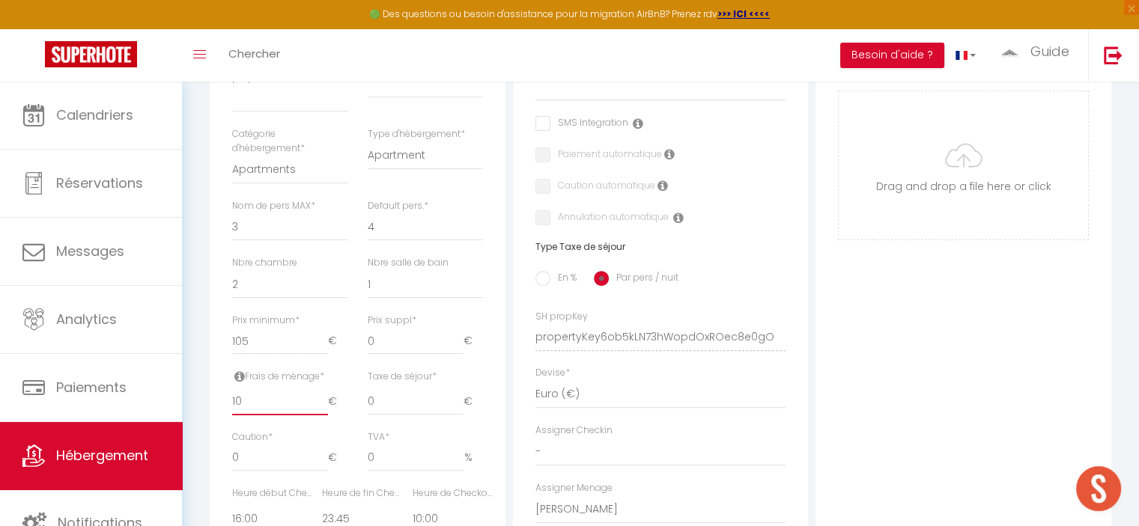
type input "10"
drag, startPoint x: 404, startPoint y: 413, endPoint x: 329, endPoint y: 406, distance: 75.2
click at [329, 406] on div "Frais de ménage * 10 € Taxe de séjour * 0 € Taxe en % * 0 Montant max taxe séjo…" at bounding box center [357, 400] width 270 height 61
type input "4"
select select
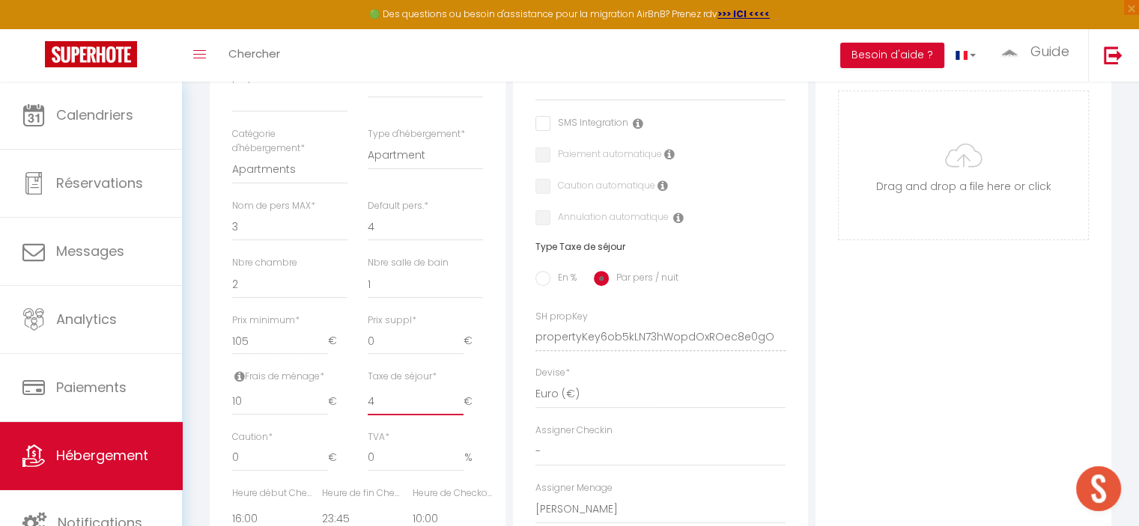
checkbox input "false"
type input "3.99"
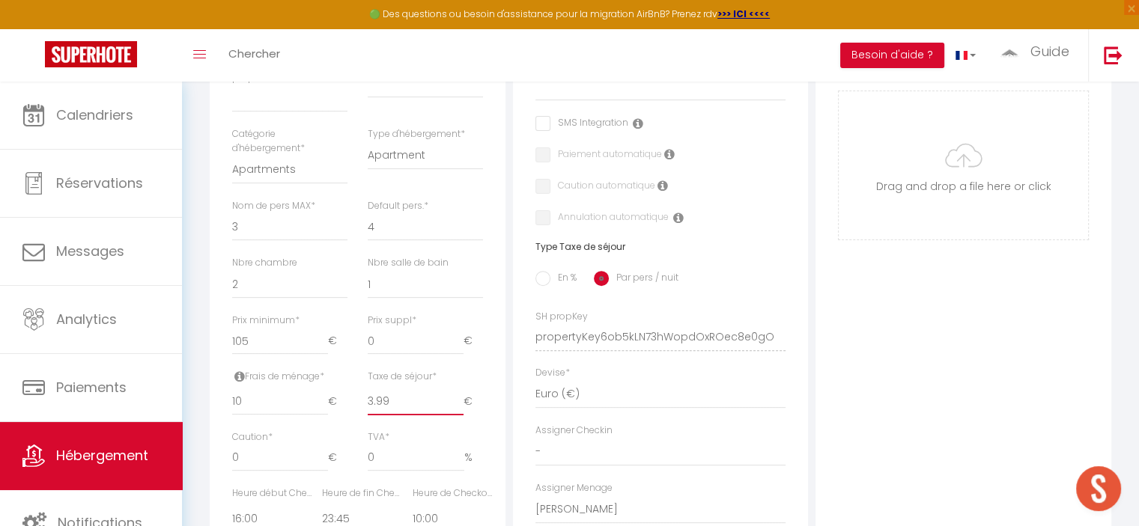
select select
checkbox input "false"
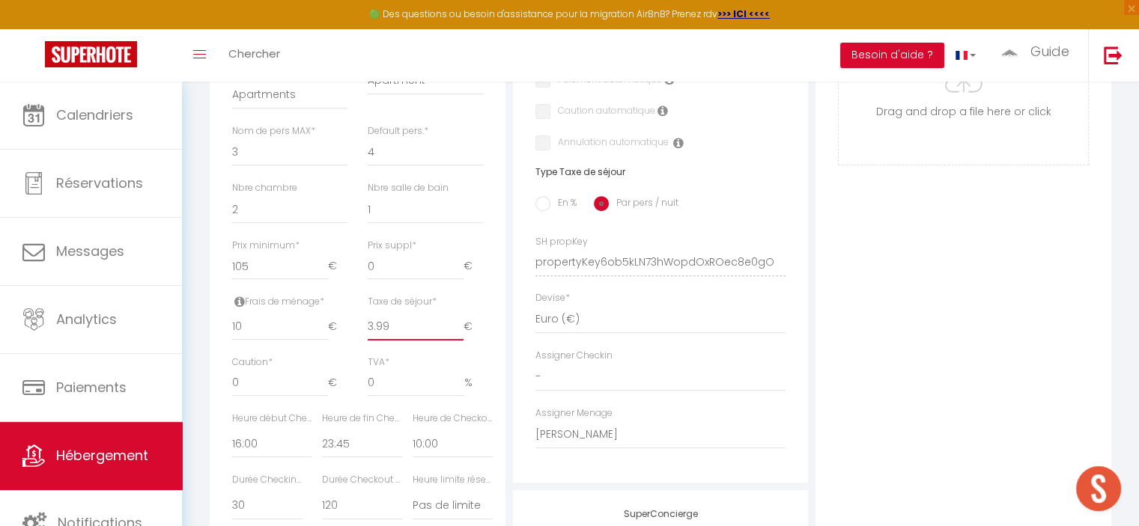
scroll to position [524, 0]
type input "4"
select select
checkbox input "false"
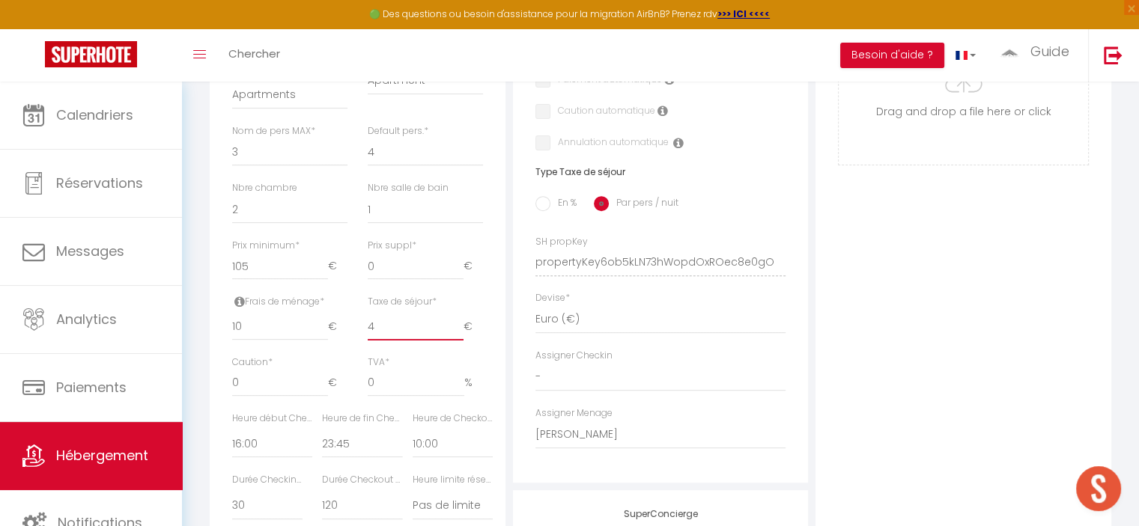
checkbox input "false"
type input "4"
click at [456, 329] on input "4" at bounding box center [416, 327] width 96 height 27
click at [493, 368] on div "Détails Nom * [MEDICAL_DATA] [PERSON_NAME] Prénom propriétaire Nom propriétaire…" at bounding box center [358, 207] width 296 height 921
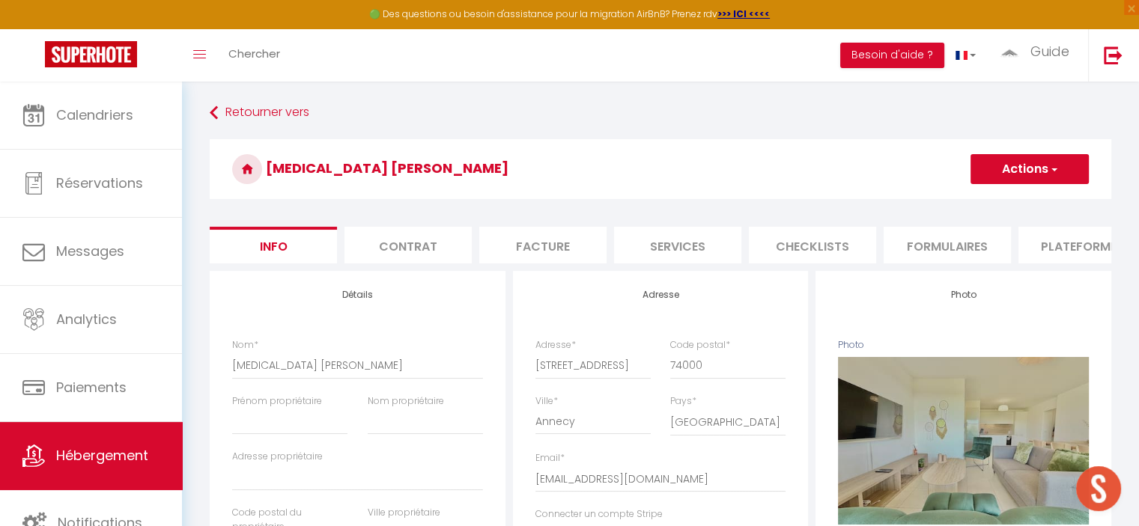
scroll to position [0, 0]
click at [1029, 158] on button "Actions" at bounding box center [1029, 169] width 118 height 30
click at [982, 203] on input "Enregistrer" at bounding box center [970, 202] width 55 height 15
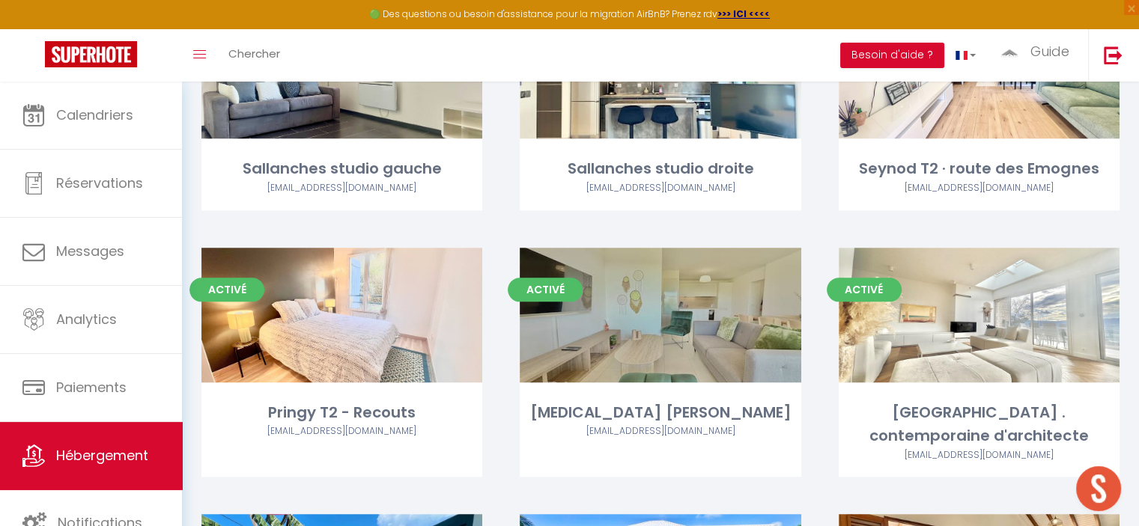
scroll to position [1572, 0]
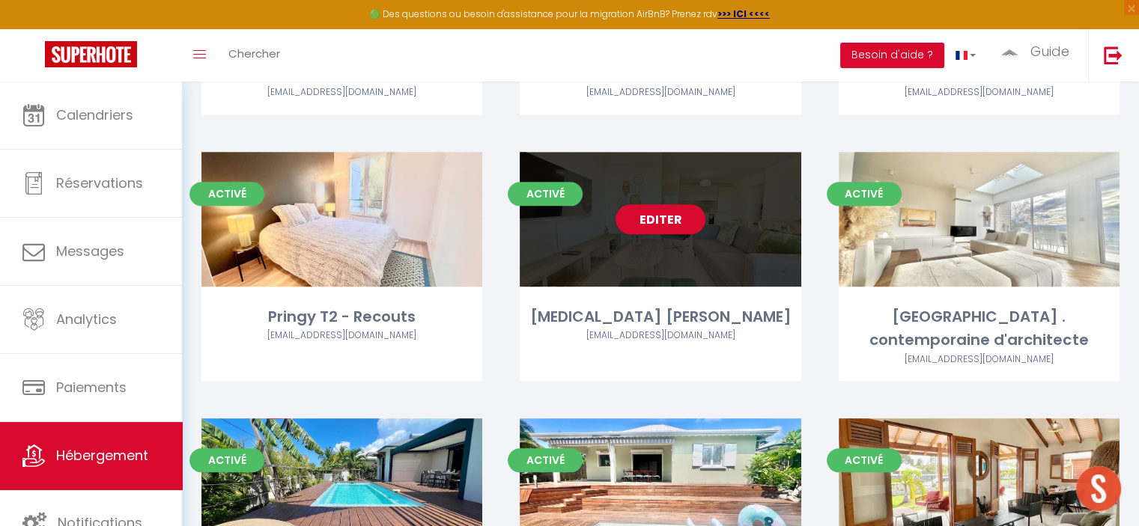
click at [757, 305] on div "[MEDICAL_DATA] [PERSON_NAME]" at bounding box center [660, 316] width 281 height 23
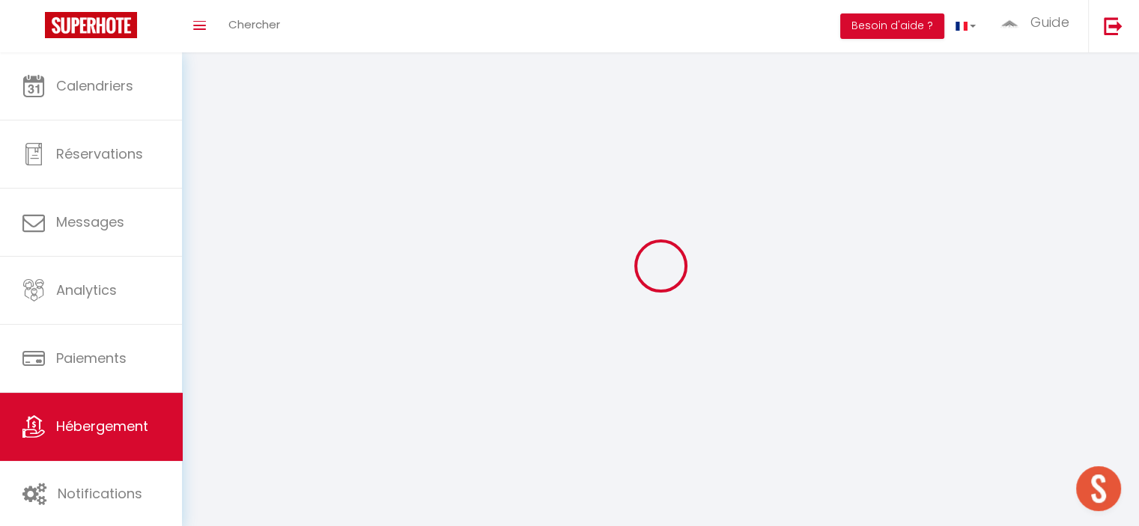
select select
select select "28"
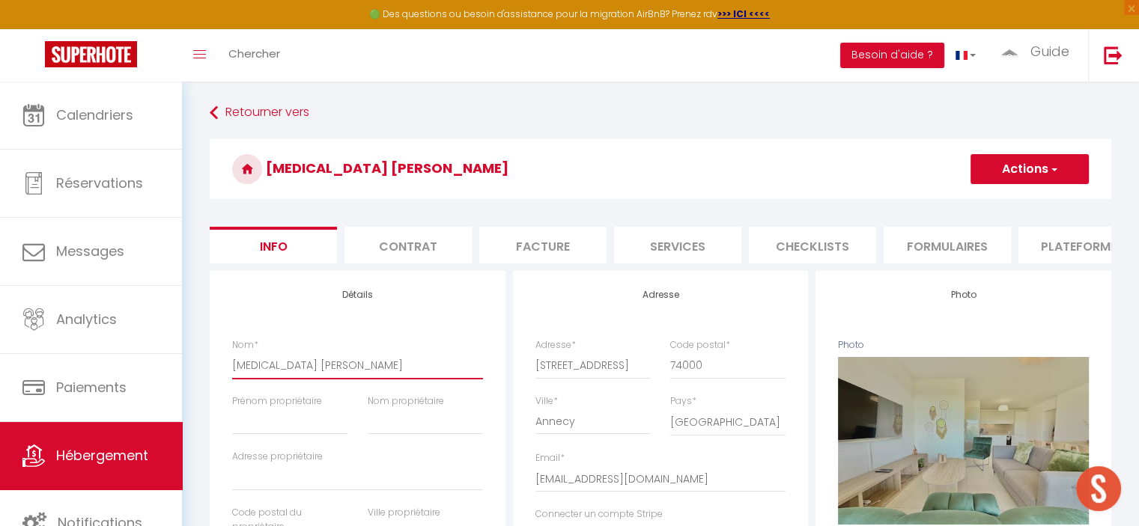
drag, startPoint x: 247, startPoint y: 377, endPoint x: 219, endPoint y: 376, distance: 28.5
click at [1003, 176] on button "Actions" at bounding box center [1029, 169] width 118 height 30
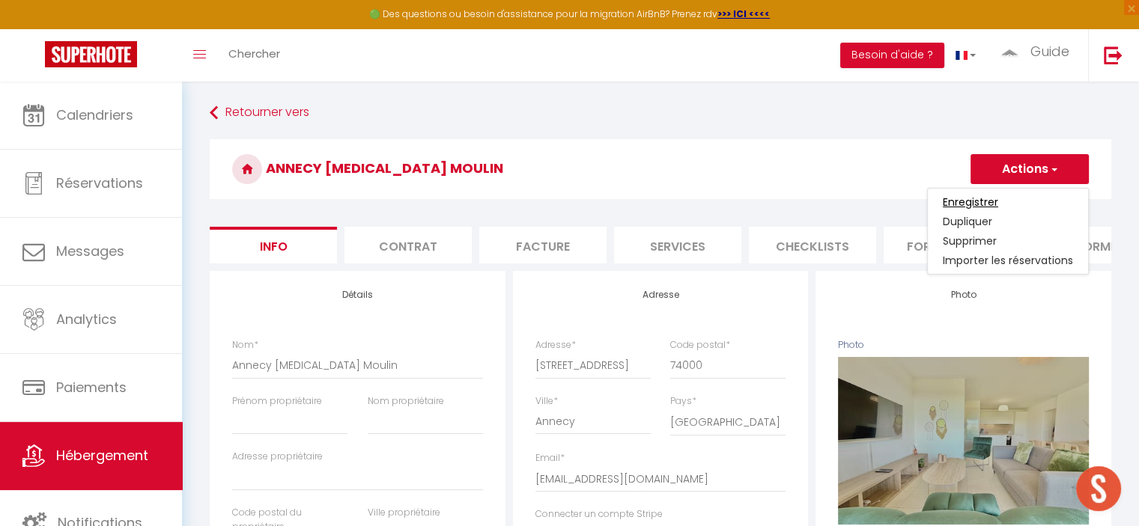
click at [982, 199] on input "Enregistrer" at bounding box center [970, 202] width 55 height 15
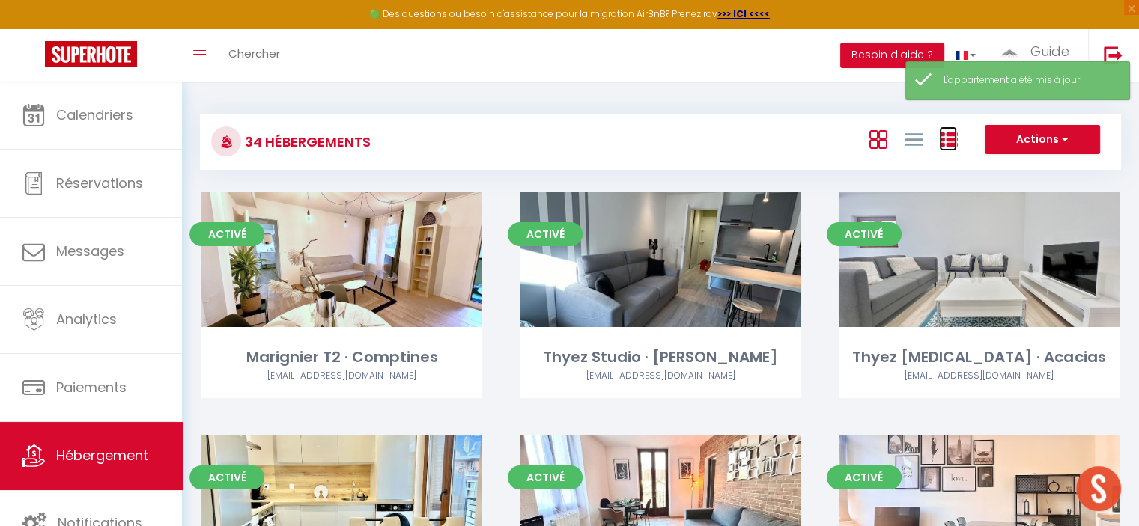
click at [946, 141] on icon at bounding box center [948, 140] width 18 height 18
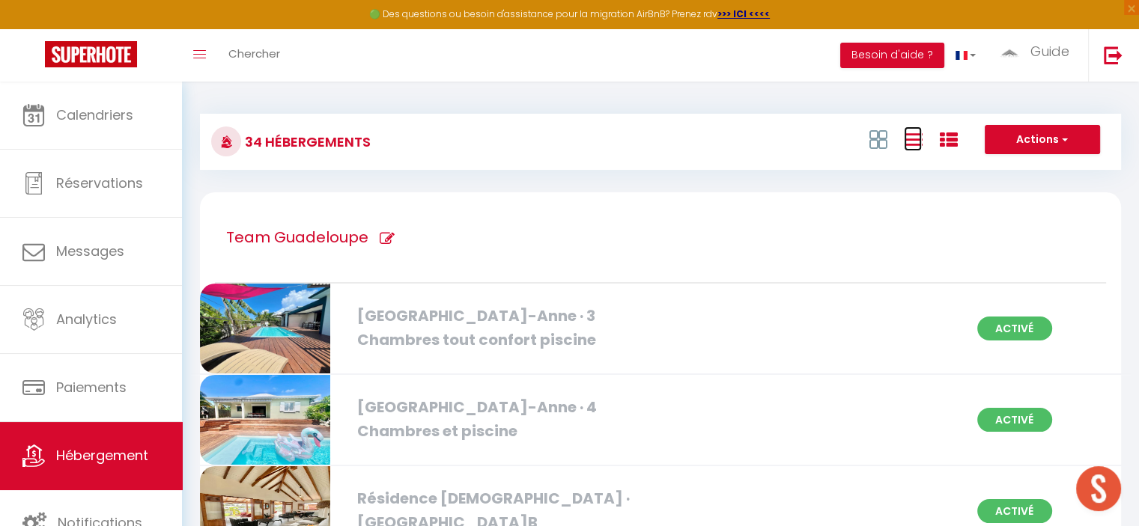
click at [913, 136] on icon at bounding box center [913, 139] width 18 height 19
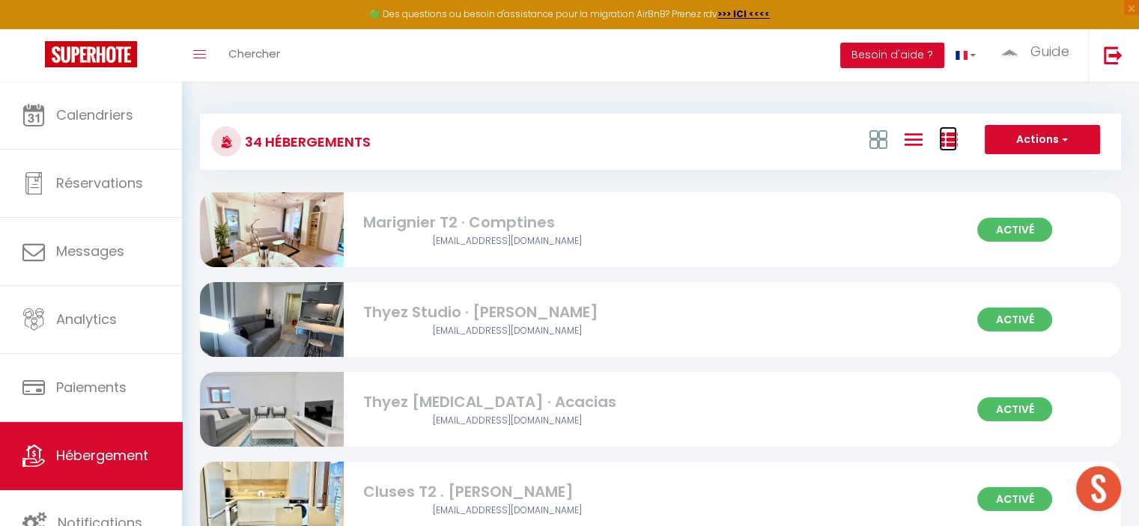
click at [952, 137] on icon at bounding box center [948, 140] width 18 height 18
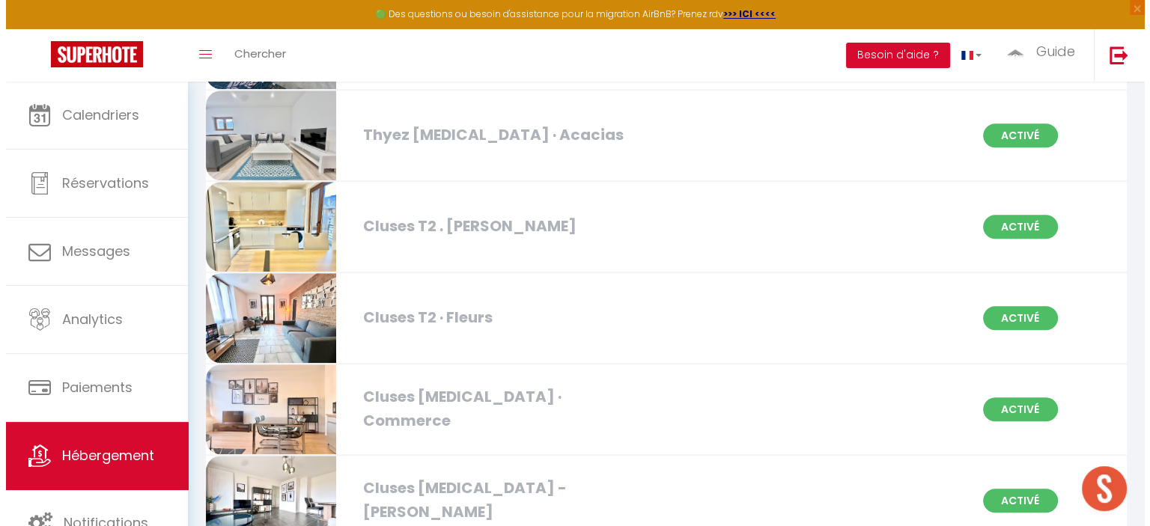
scroll to position [824, 0]
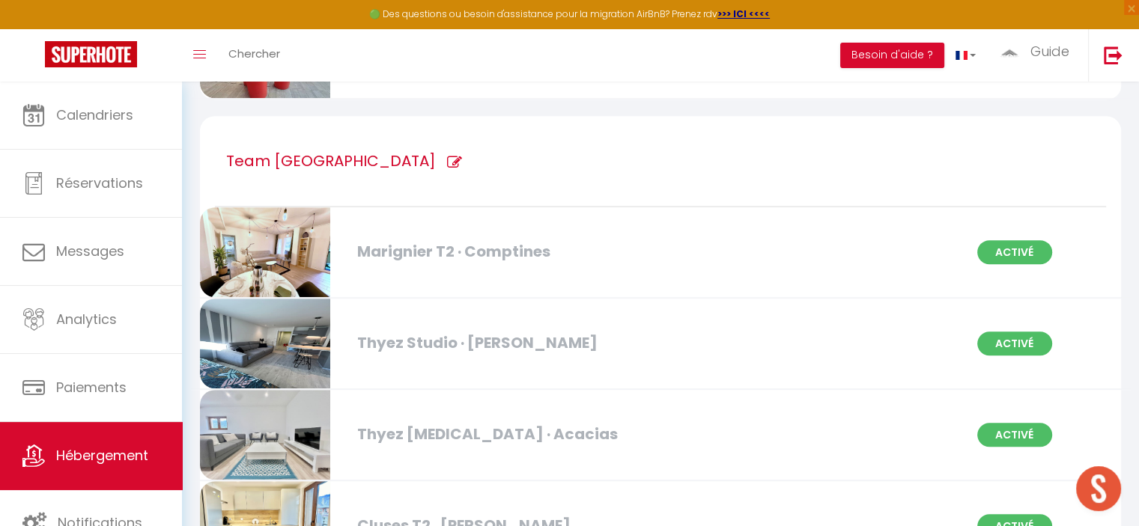
click at [447, 162] on icon at bounding box center [454, 162] width 15 height 15
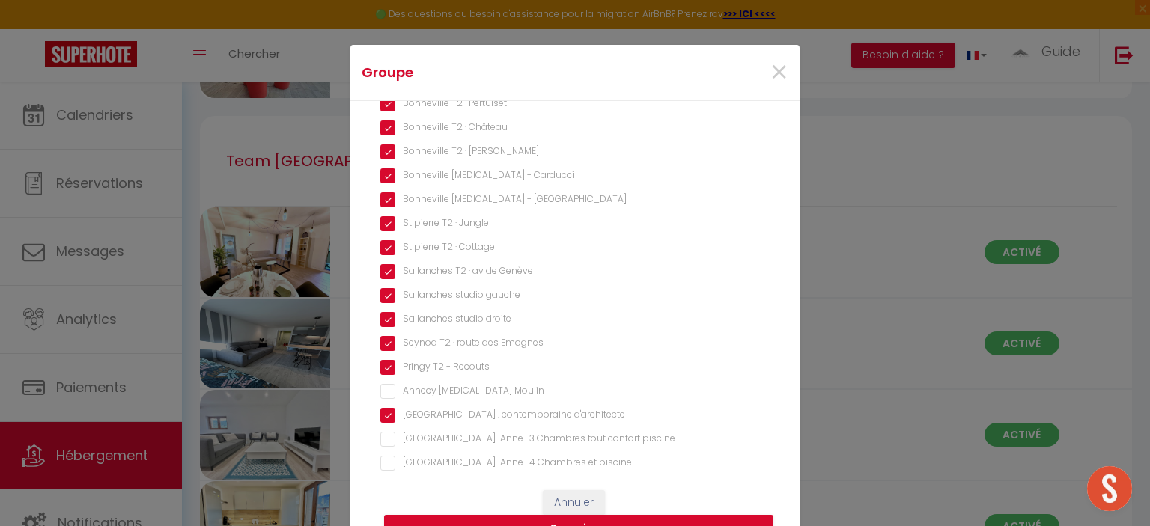
scroll to position [299, 0]
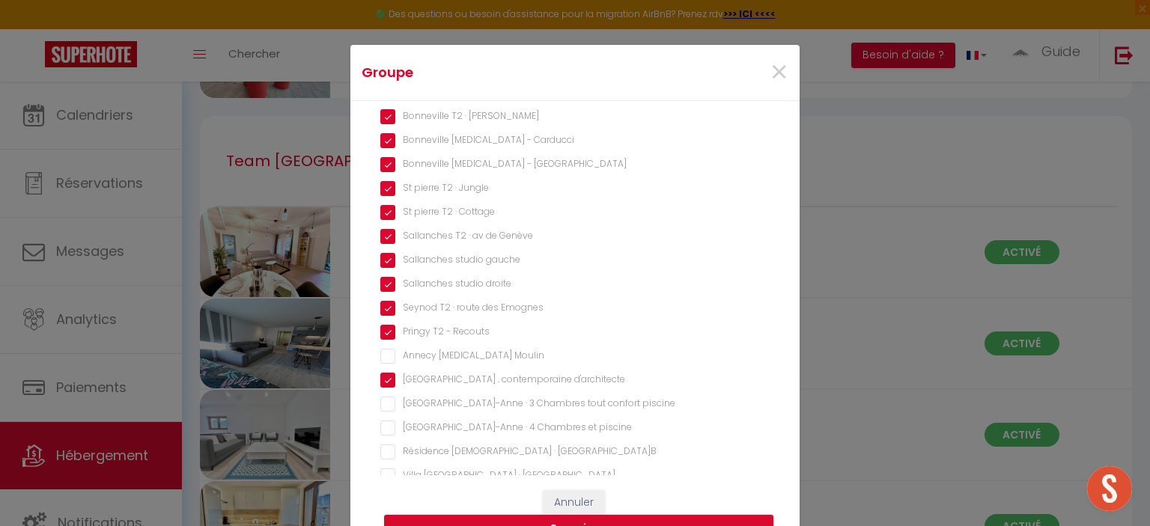
click at [381, 357] on Moulin "Annecy [MEDICAL_DATA] Moulin" at bounding box center [574, 356] width 389 height 15
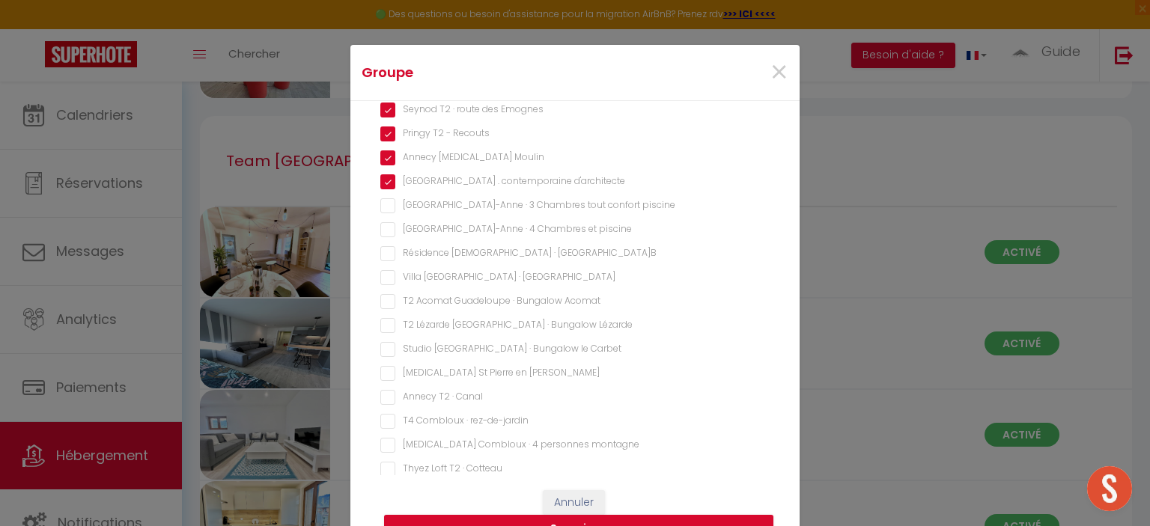
scroll to position [524, 0]
click at [614, 525] on button "Supprimer" at bounding box center [578, 529] width 389 height 28
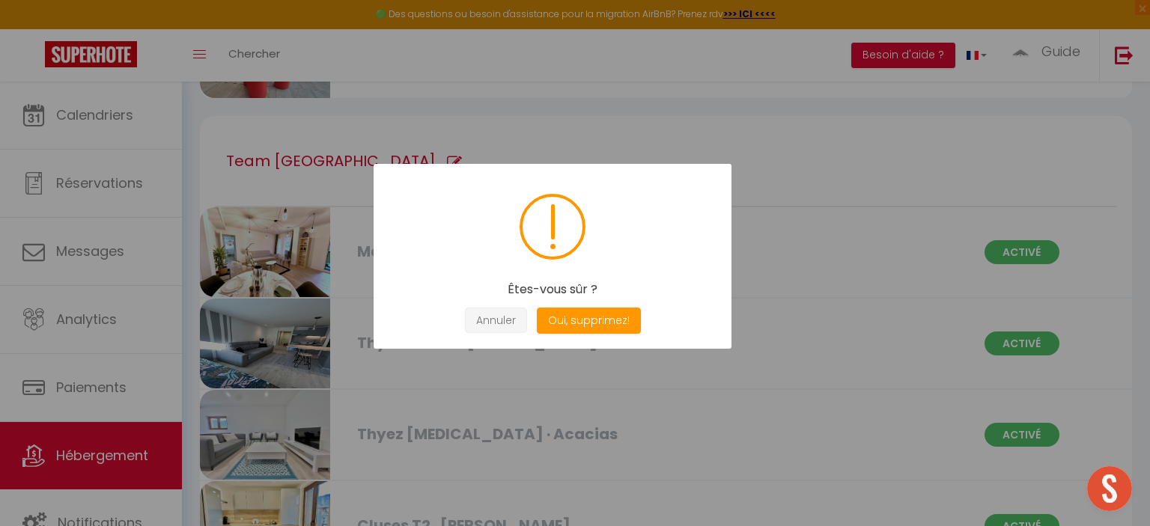
click at [502, 325] on button "Annuler" at bounding box center [496, 321] width 62 height 26
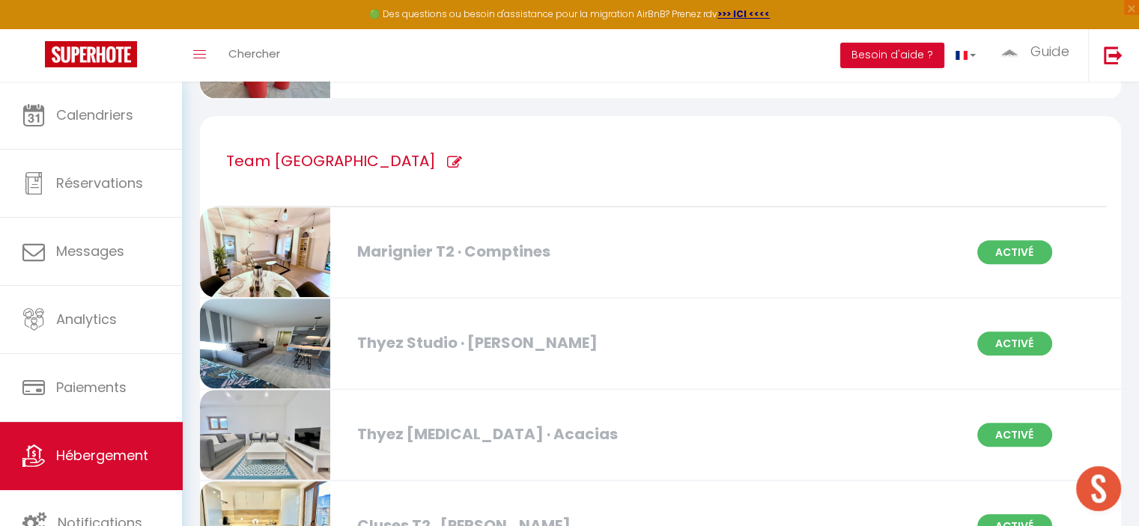
click at [447, 164] on icon at bounding box center [454, 162] width 15 height 15
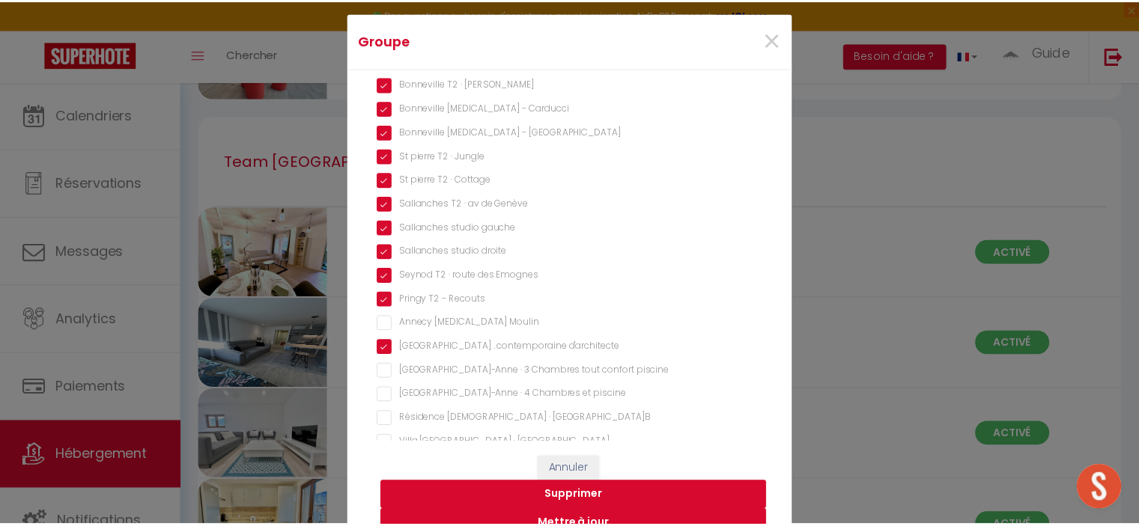
scroll to position [60, 0]
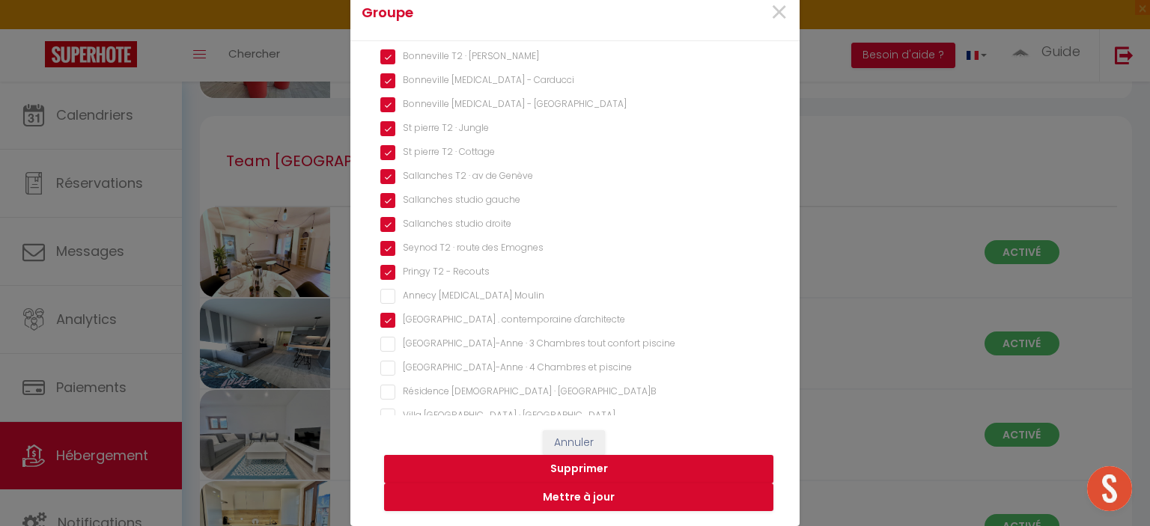
click at [386, 296] on Moulin "Annecy [MEDICAL_DATA] Moulin" at bounding box center [574, 296] width 389 height 15
click at [573, 499] on button "Mettre à jour" at bounding box center [578, 498] width 389 height 28
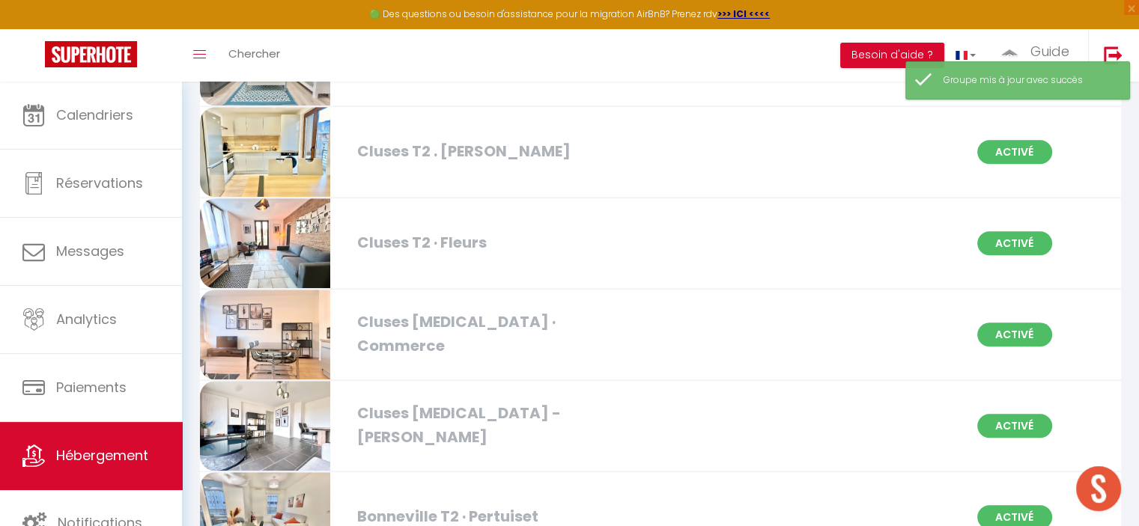
scroll to position [824, 0]
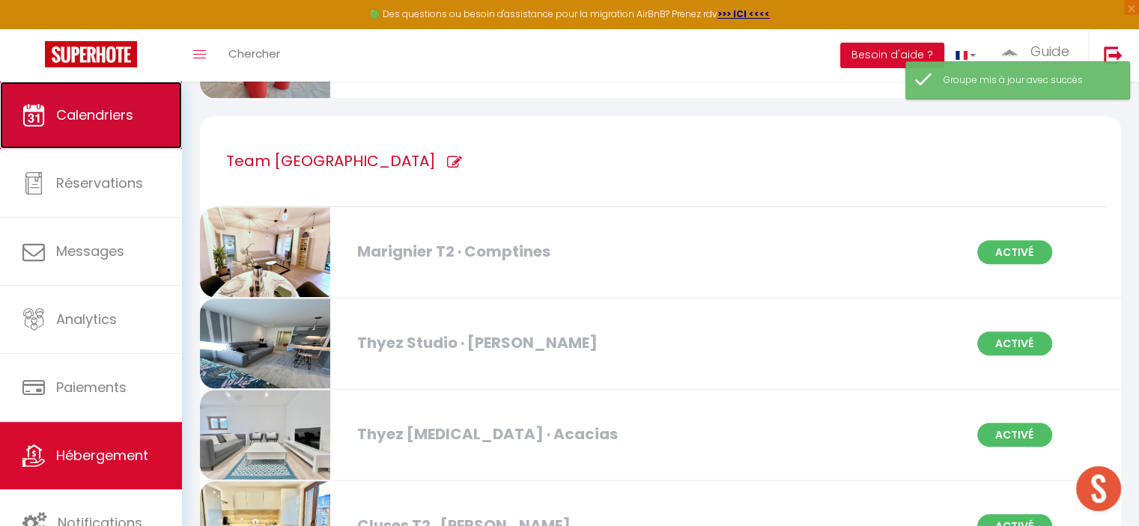
click at [127, 120] on span "Calendriers" at bounding box center [94, 115] width 77 height 19
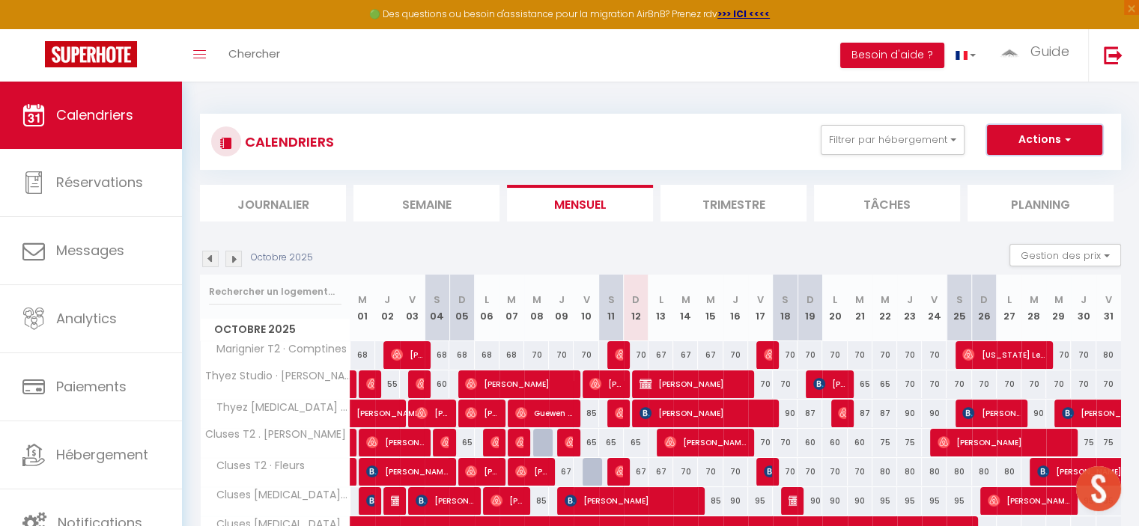
click at [1030, 143] on button "Actions" at bounding box center [1044, 140] width 115 height 30
click at [732, 131] on div "CALENDRIERS Filtrer par hébergement Team [GEOGRAPHIC_DATA] [GEOGRAPHIC_DATA]-An…" at bounding box center [660, 142] width 898 height 34
click at [895, 147] on button "Filtrer par hébergement" at bounding box center [893, 140] width 144 height 30
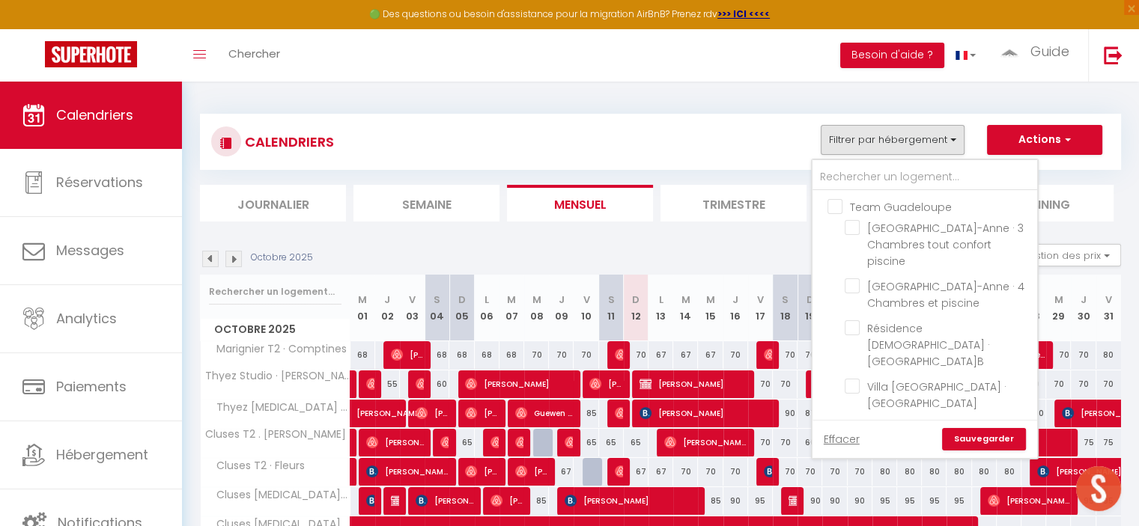
click at [835, 212] on input "Team Guadeloupe" at bounding box center [939, 205] width 225 height 15
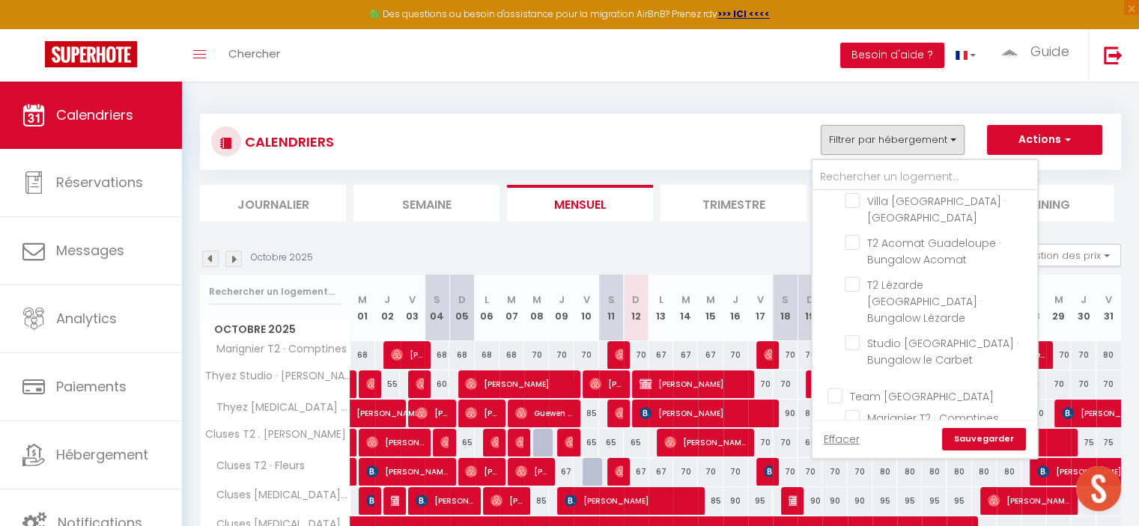
scroll to position [299, 0]
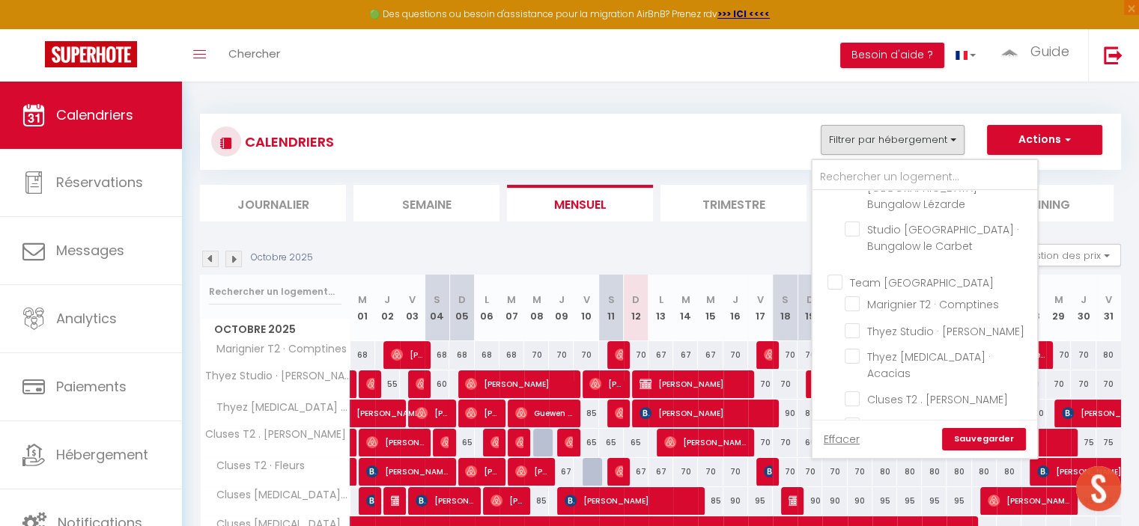
click at [834, 274] on input "Team [GEOGRAPHIC_DATA]" at bounding box center [939, 281] width 225 height 15
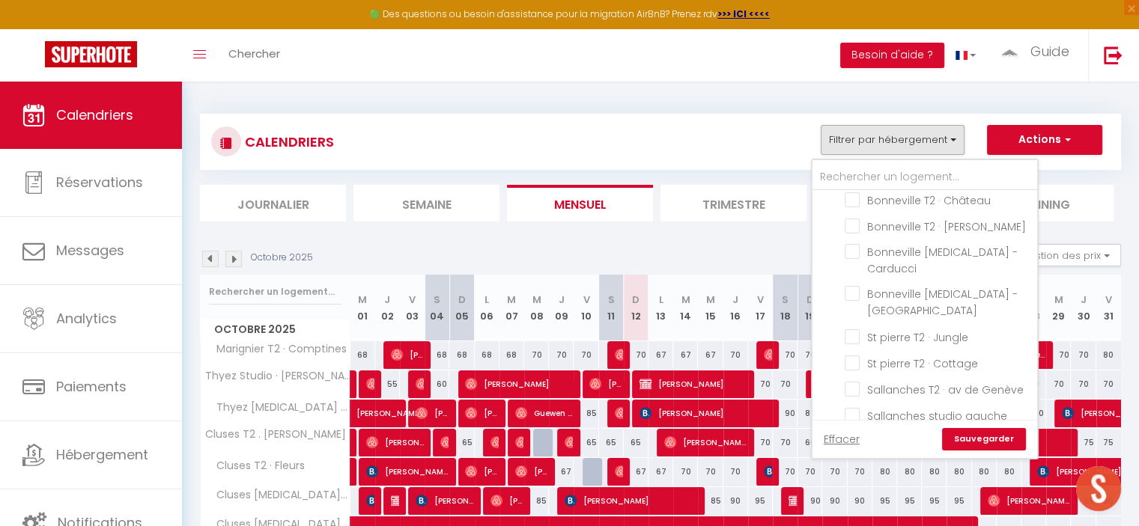
scroll to position [749, 0]
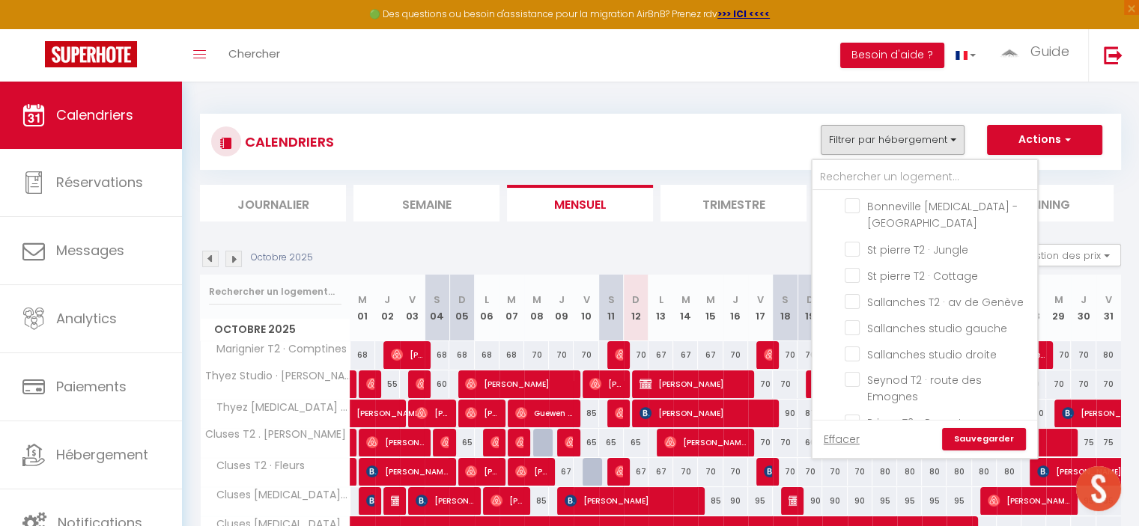
click at [858, 440] on input "Annecy [MEDICAL_DATA] Moulin" at bounding box center [938, 447] width 187 height 15
click at [853, 414] on input "Pringy T2 - Recouts" at bounding box center [938, 421] width 187 height 15
click at [854, 372] on input "Seynod T2 · route des Emognes" at bounding box center [938, 379] width 187 height 15
click at [990, 437] on link "Sauvegarder" at bounding box center [984, 439] width 84 height 22
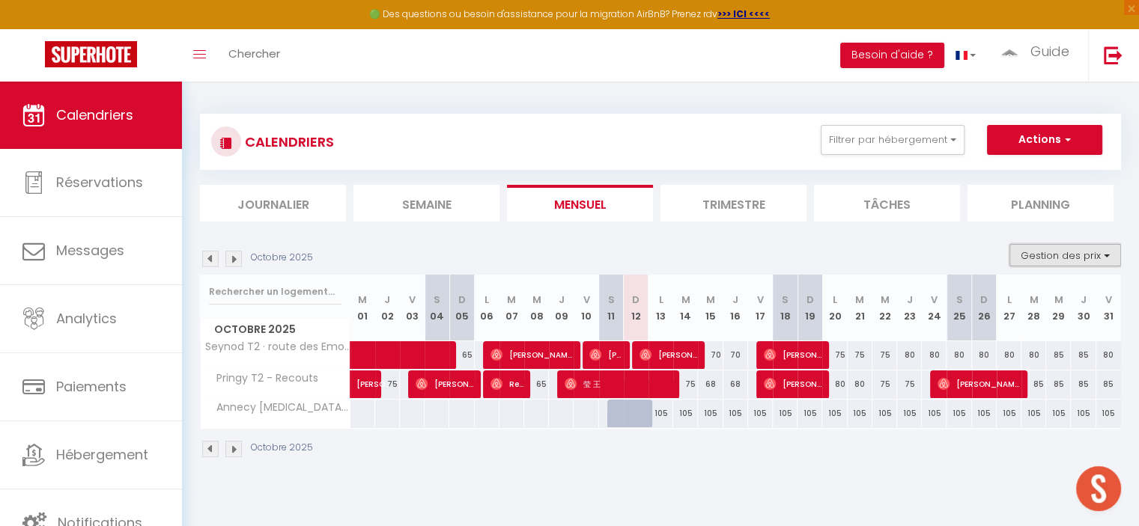
click at [1050, 260] on button "Gestion des prix" at bounding box center [1065, 255] width 112 height 22
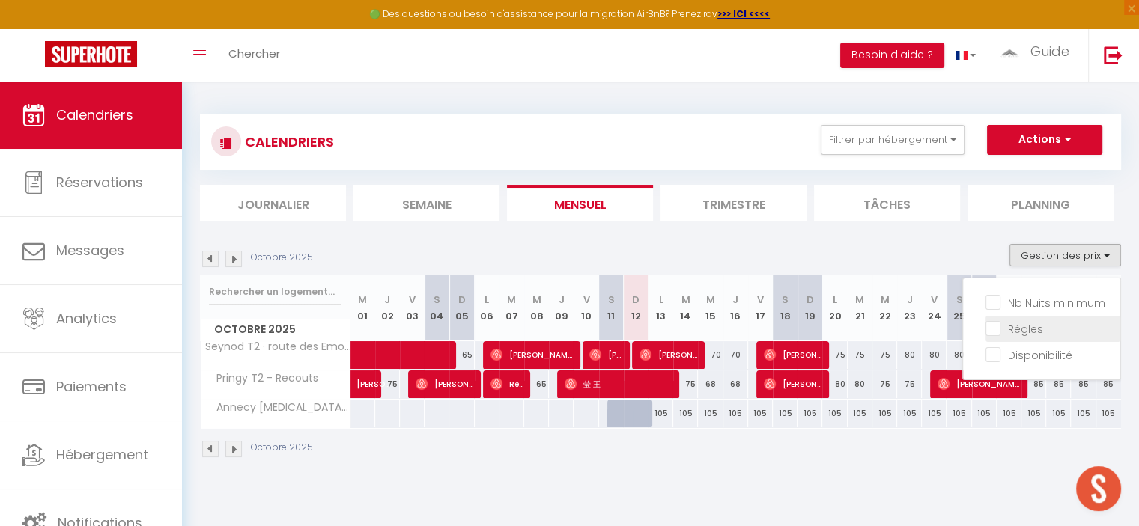
click at [995, 330] on input "Règles" at bounding box center [1052, 327] width 135 height 15
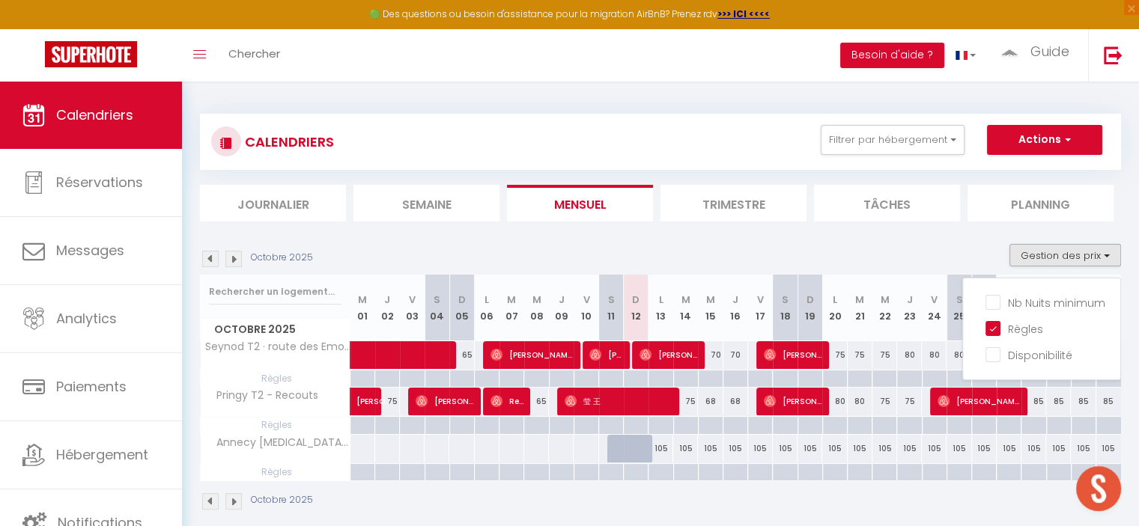
scroll to position [75, 0]
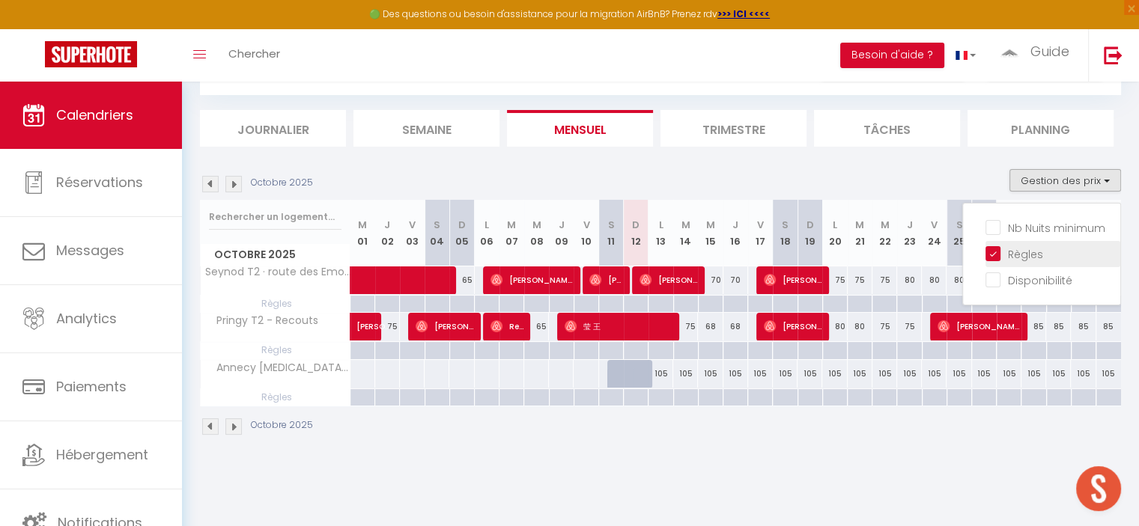
click at [990, 252] on input "Règles" at bounding box center [1052, 253] width 135 height 15
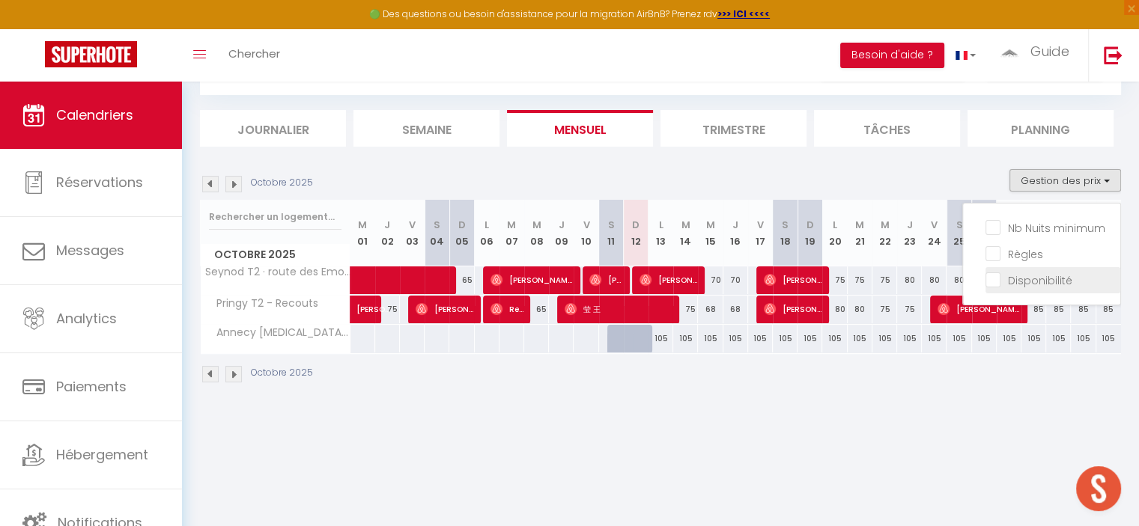
click at [997, 275] on input "Disponibilité" at bounding box center [1052, 279] width 135 height 15
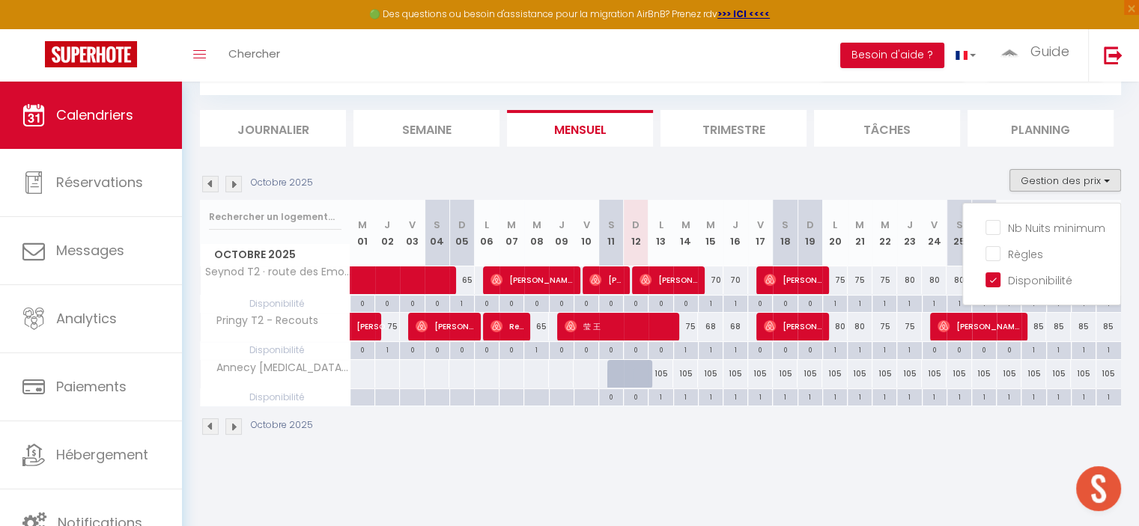
click at [660, 395] on div "1" at bounding box center [660, 396] width 24 height 14
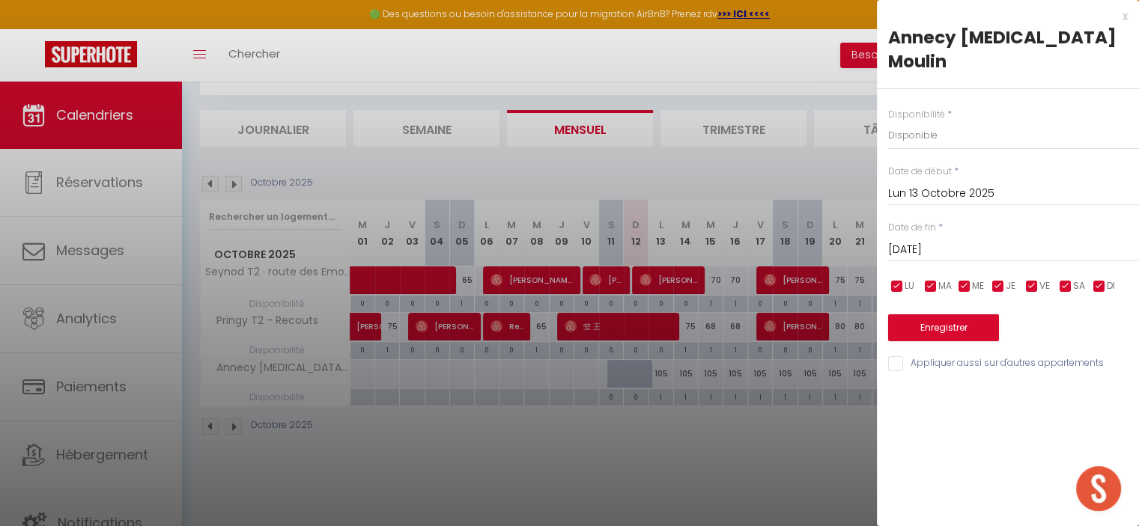
click at [743, 439] on div at bounding box center [569, 263] width 1139 height 526
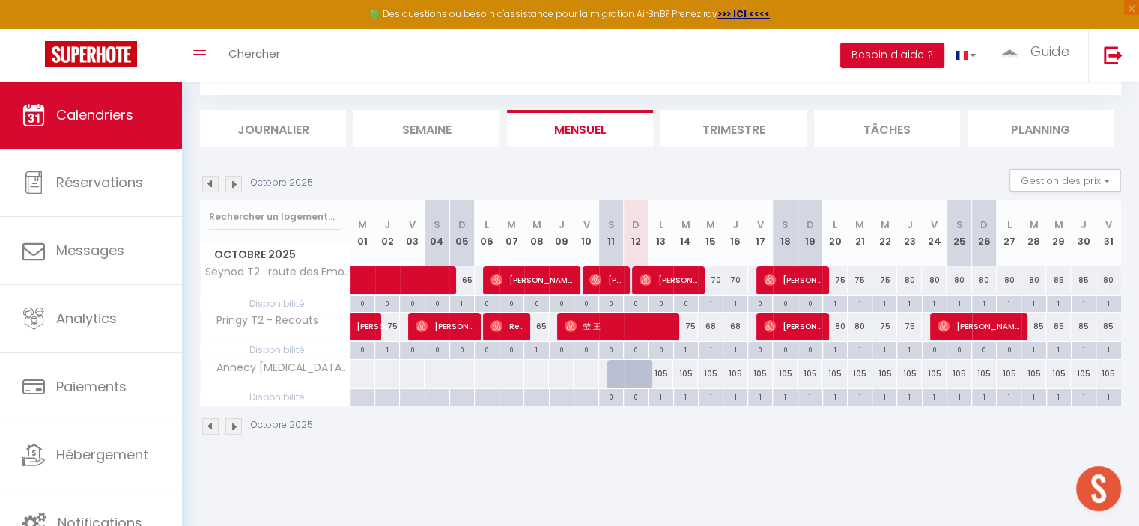
click at [686, 398] on div "1" at bounding box center [686, 396] width 24 height 14
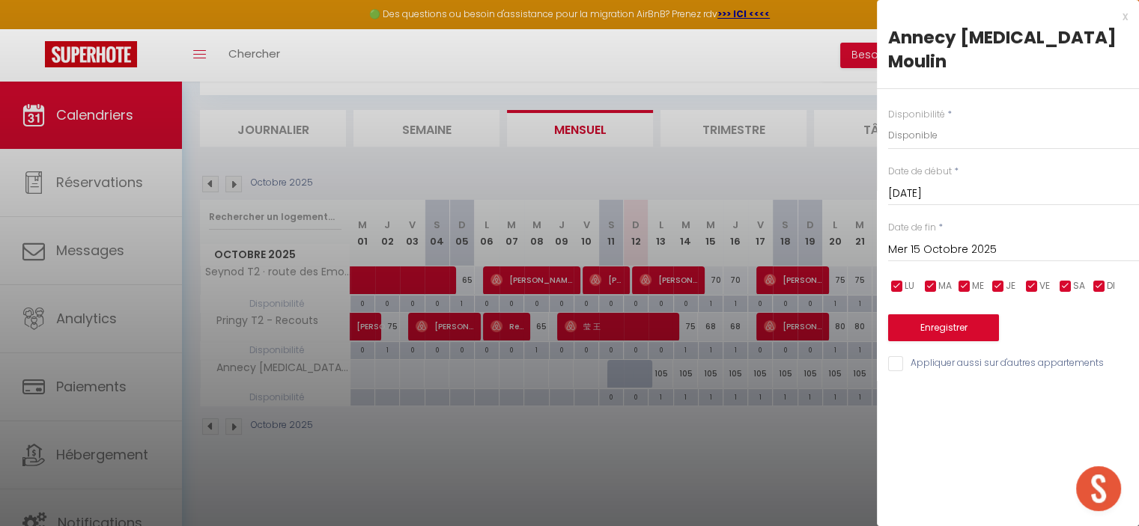
click at [686, 398] on div at bounding box center [569, 263] width 1139 height 526
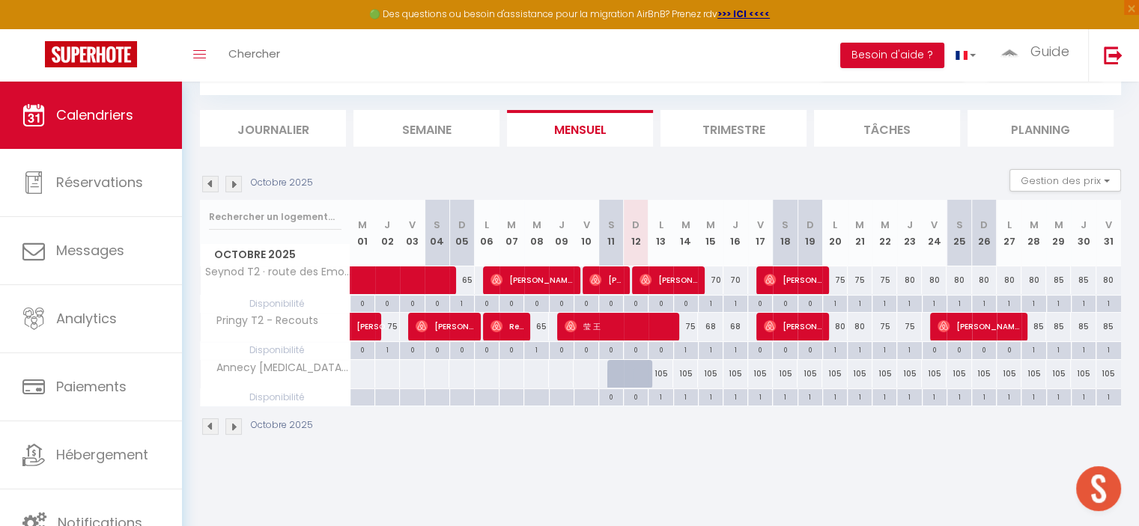
click at [687, 401] on div "1" at bounding box center [686, 396] width 24 height 14
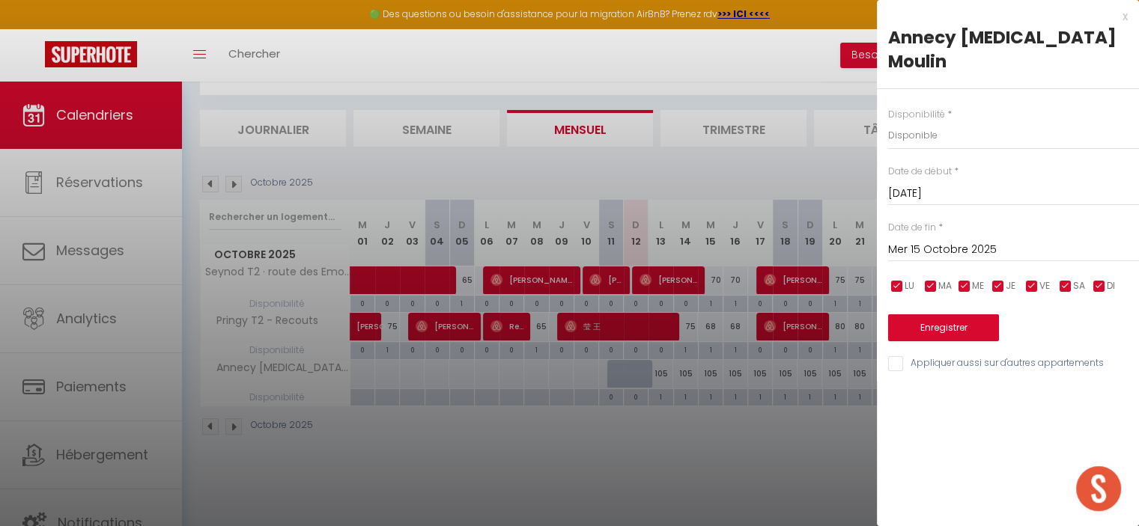
click at [710, 448] on div at bounding box center [569, 263] width 1139 height 526
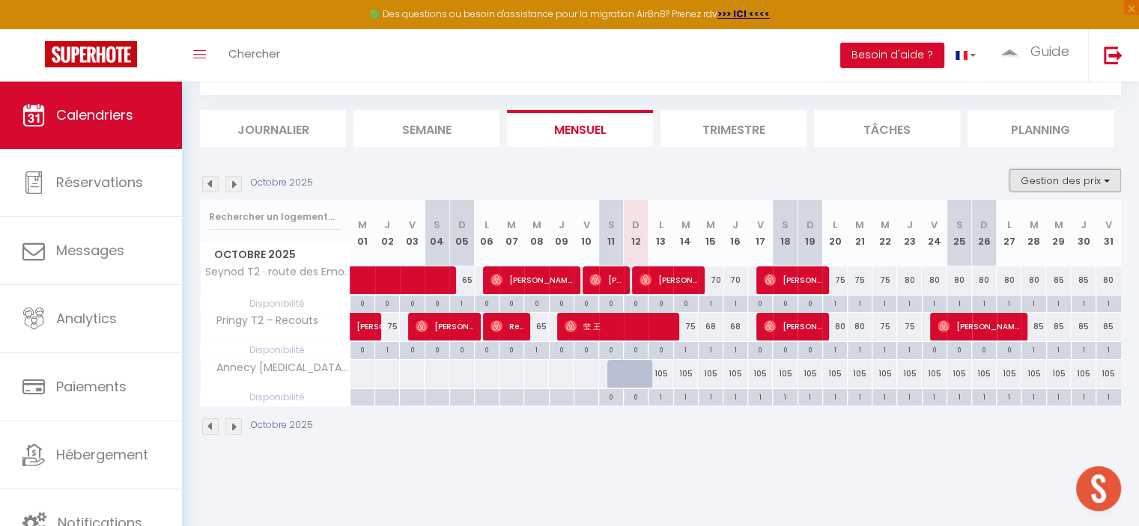
click at [1089, 184] on button "Gestion des prix" at bounding box center [1065, 180] width 112 height 22
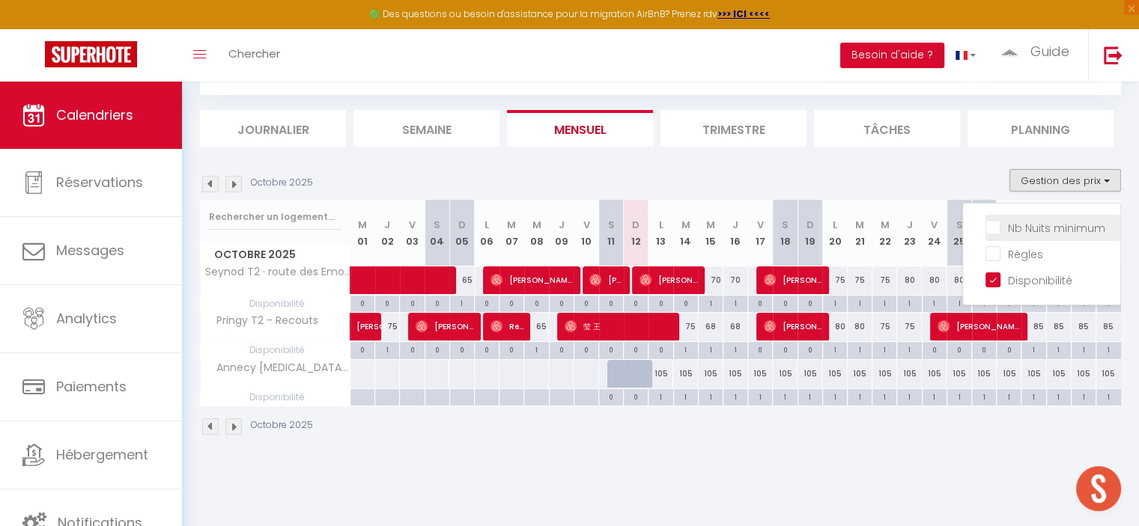
click at [1001, 230] on input "Nb Nuits minimum" at bounding box center [1052, 226] width 135 height 15
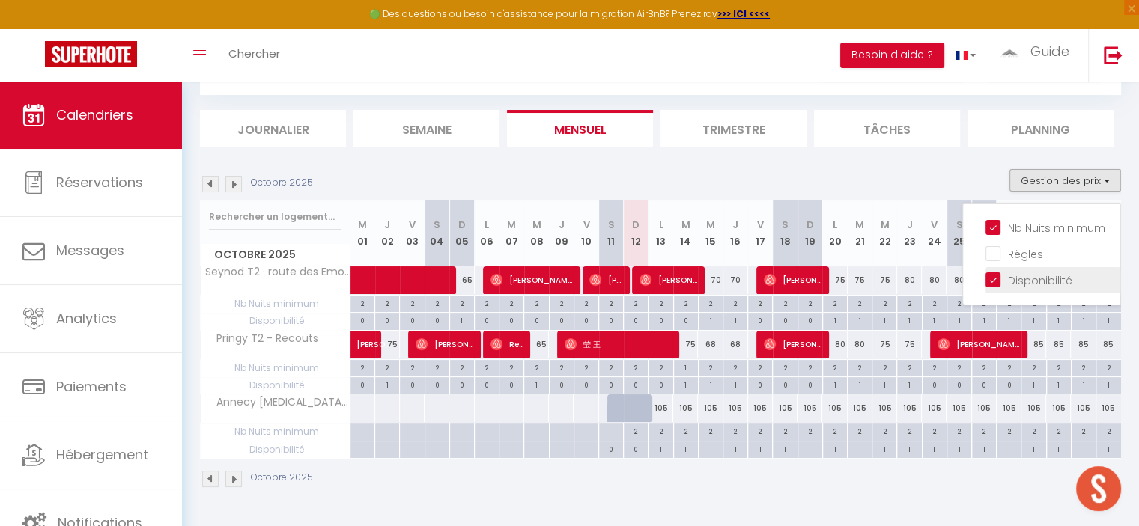
click at [988, 285] on input "Disponibilité" at bounding box center [1052, 279] width 135 height 15
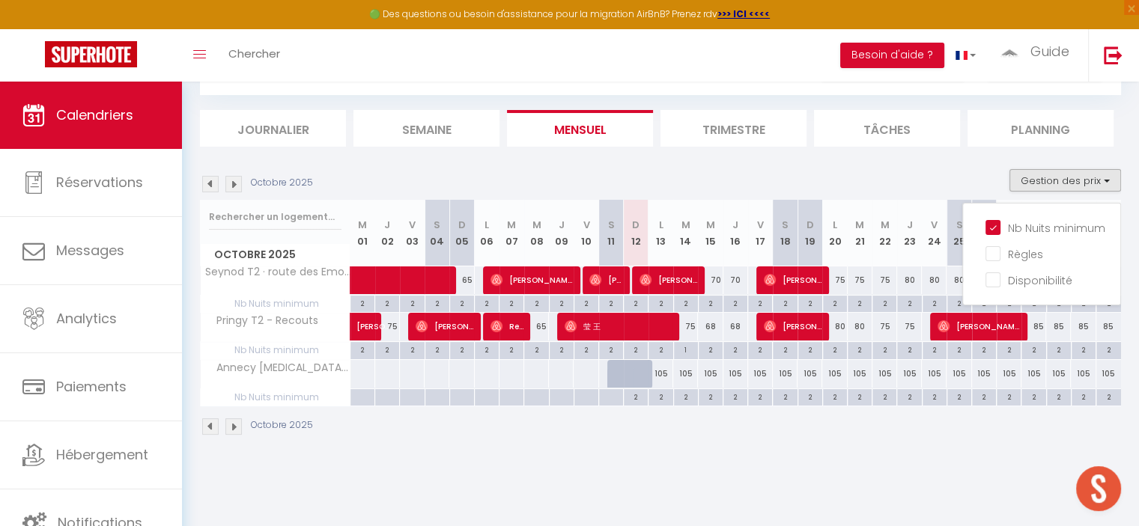
click at [755, 476] on body "🟢 Des questions ou besoin d'assistance pour la migration AirBnB? Prenez rdv >>>…" at bounding box center [569, 270] width 1139 height 526
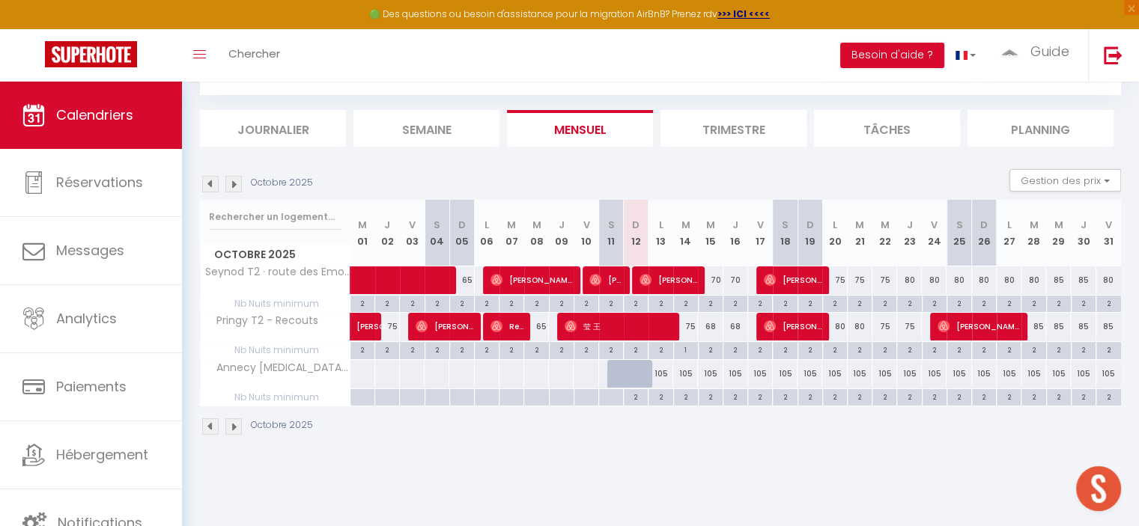
click at [237, 186] on img at bounding box center [233, 184] width 16 height 16
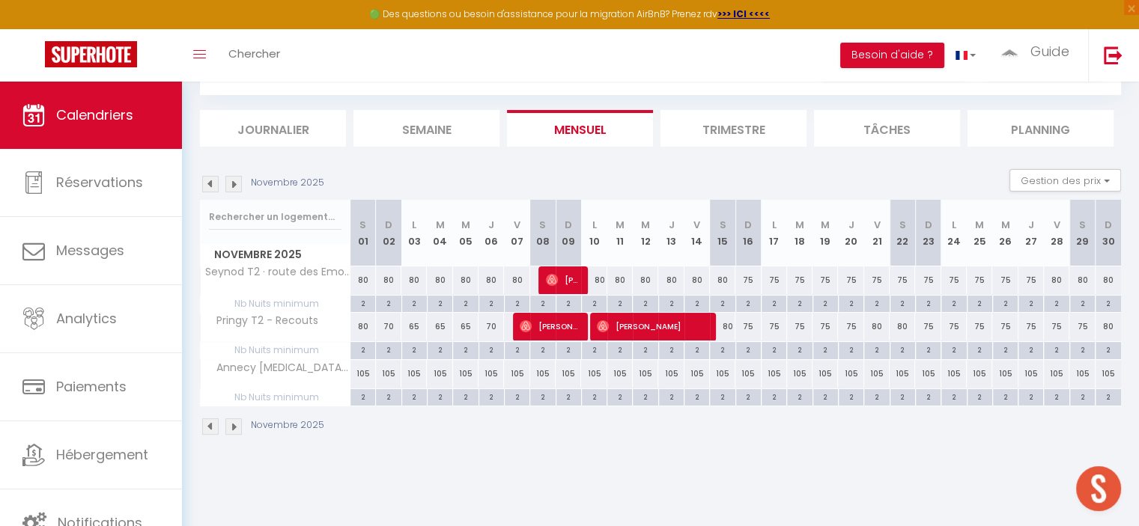
click at [237, 186] on img at bounding box center [233, 184] width 16 height 16
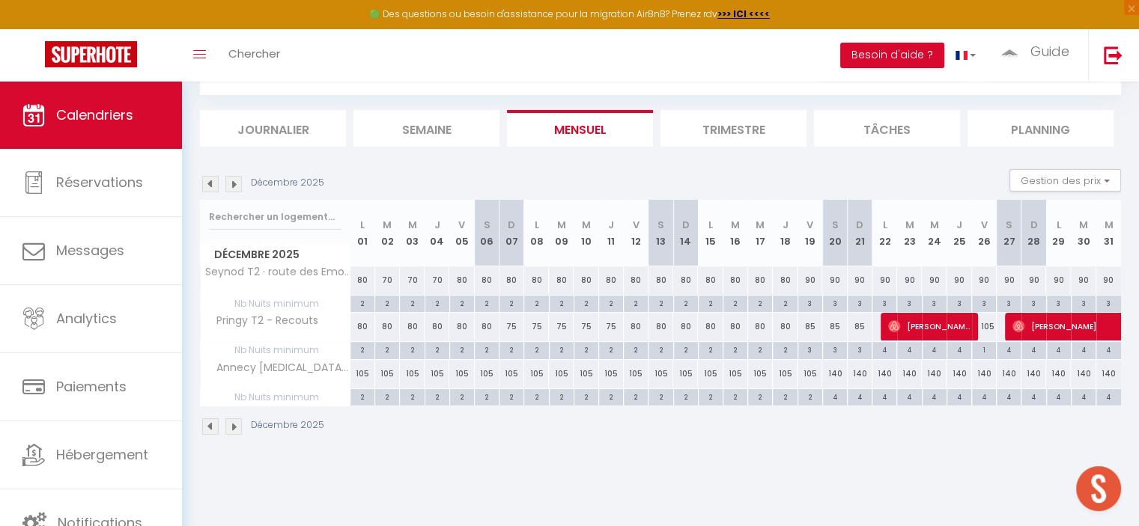
click at [213, 188] on img at bounding box center [210, 184] width 16 height 16
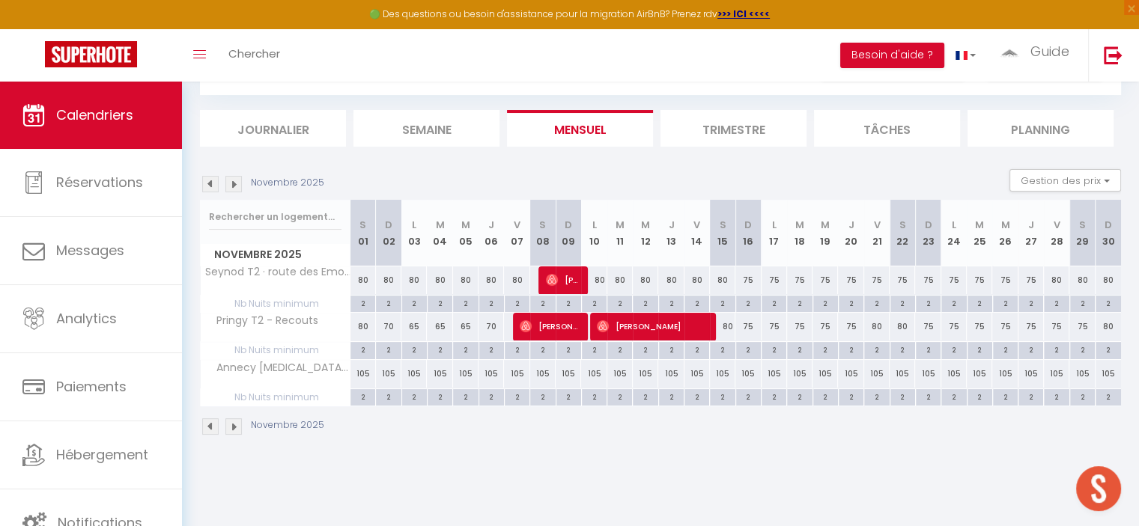
click at [213, 188] on img at bounding box center [210, 184] width 16 height 16
